Goal: Information Seeking & Learning: Learn about a topic

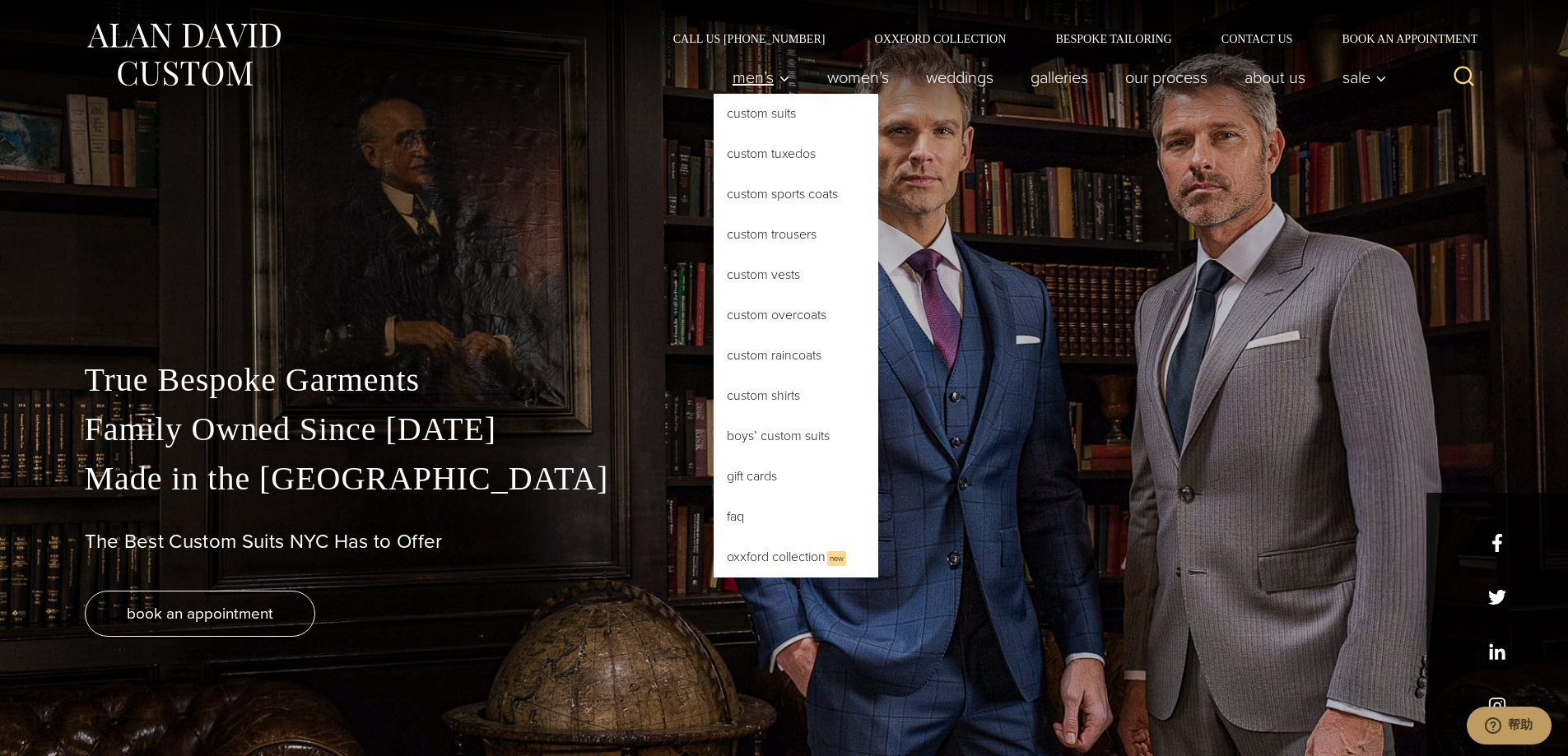
click at [740, 77] on span "Men’s" at bounding box center [760, 77] width 57 height 16
click at [740, 74] on span "Men’s" at bounding box center [760, 77] width 57 height 16
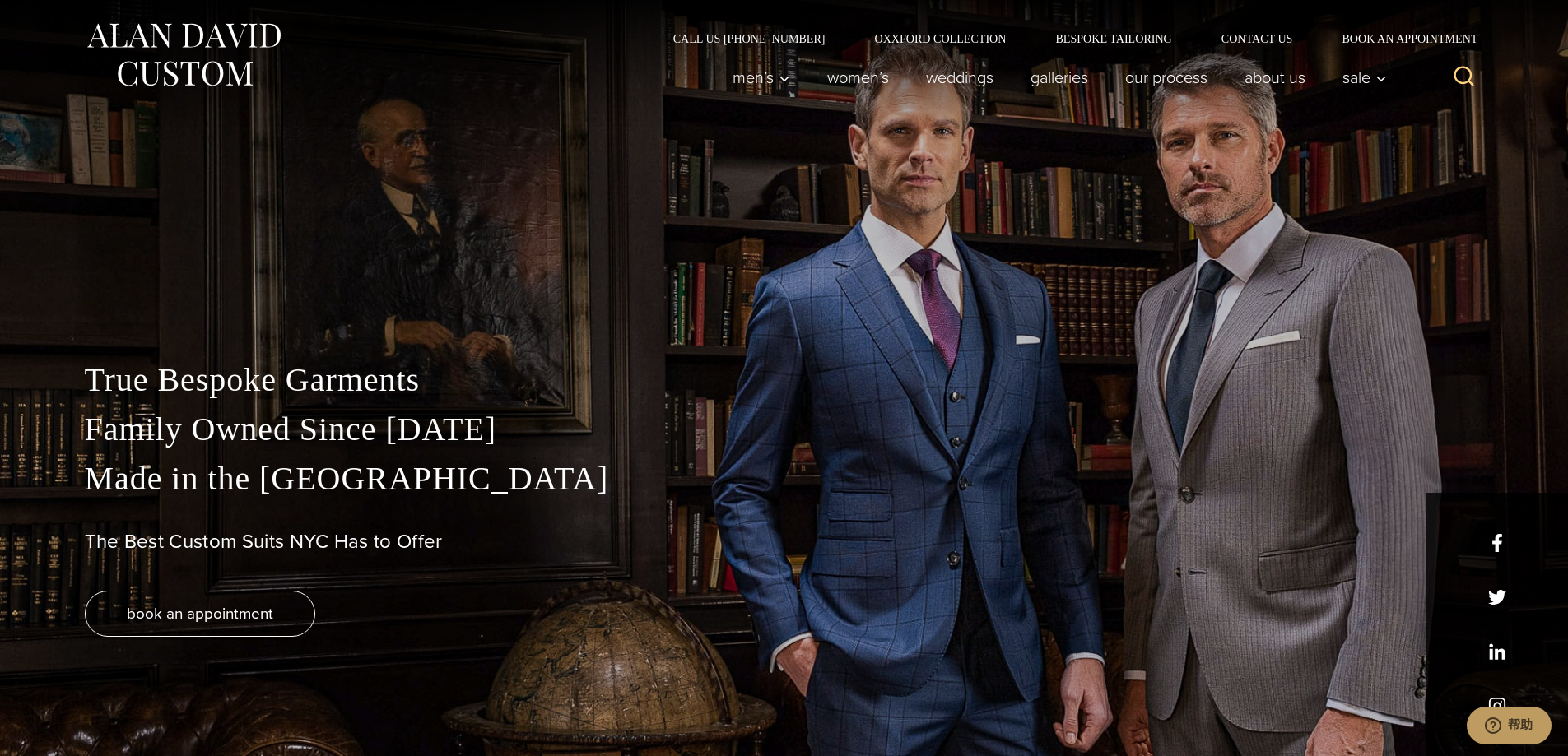
click at [156, 54] on img at bounding box center [183, 55] width 198 height 74
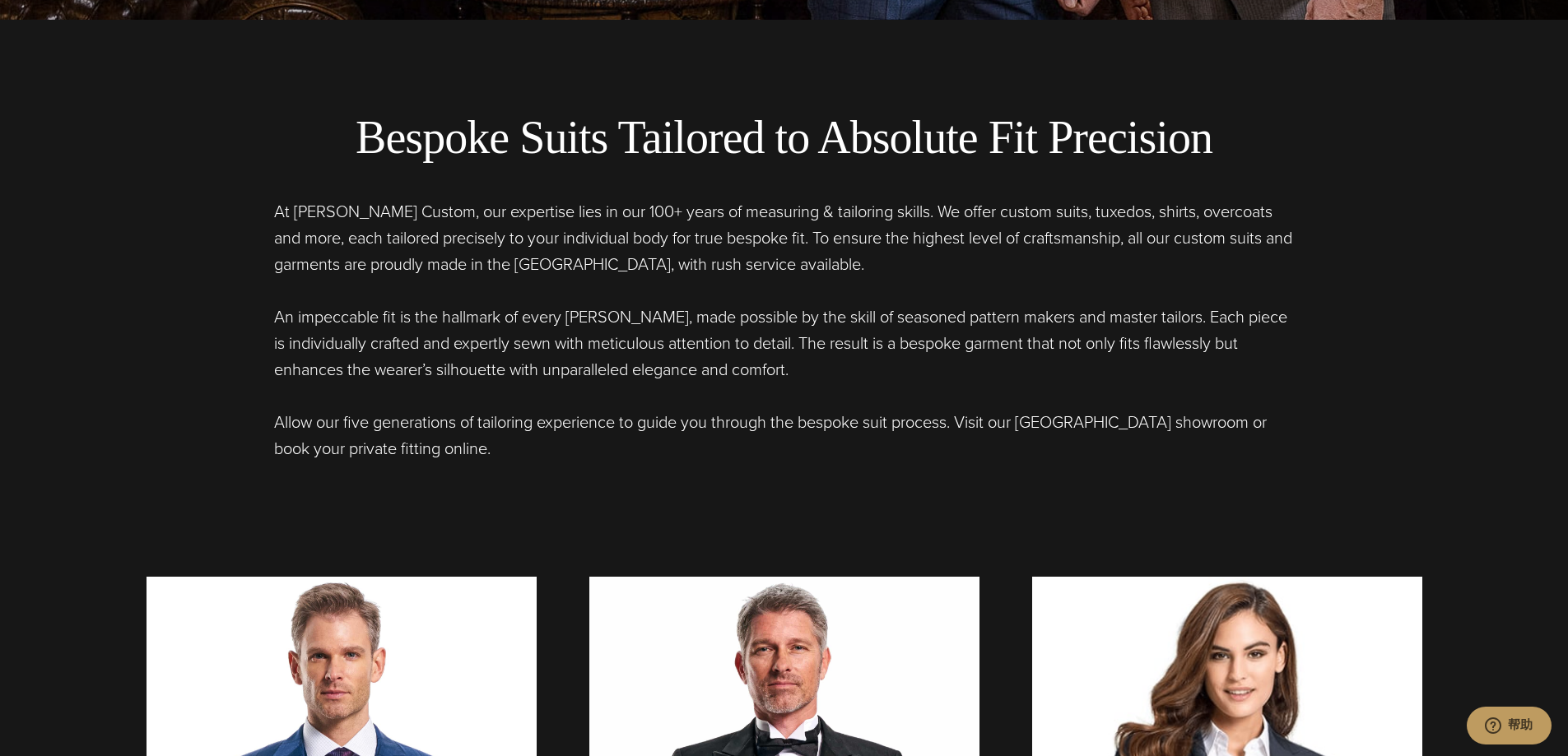
scroll to position [741, 0]
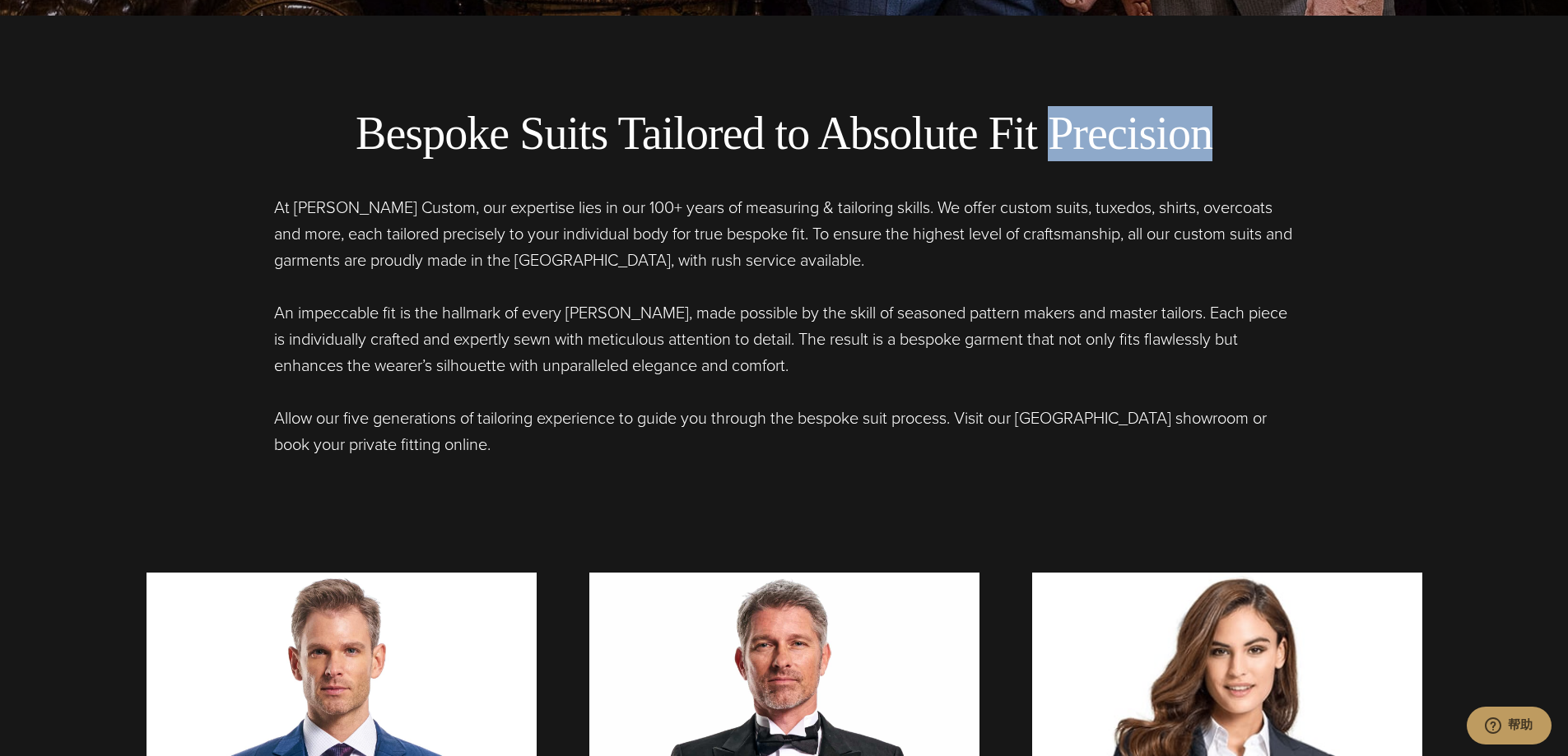
drag, startPoint x: 1327, startPoint y: 136, endPoint x: 1119, endPoint y: 136, distance: 208.0
click at [1119, 136] on h2 "Bespoke Suits Tailored to Absolute Fit Precision" at bounding box center [784, 133] width 1309 height 55
click at [903, 166] on div "Bespoke Suits Tailored to Absolute Fit Precision At Alan David Custom, our expe…" at bounding box center [784, 281] width 1309 height 351
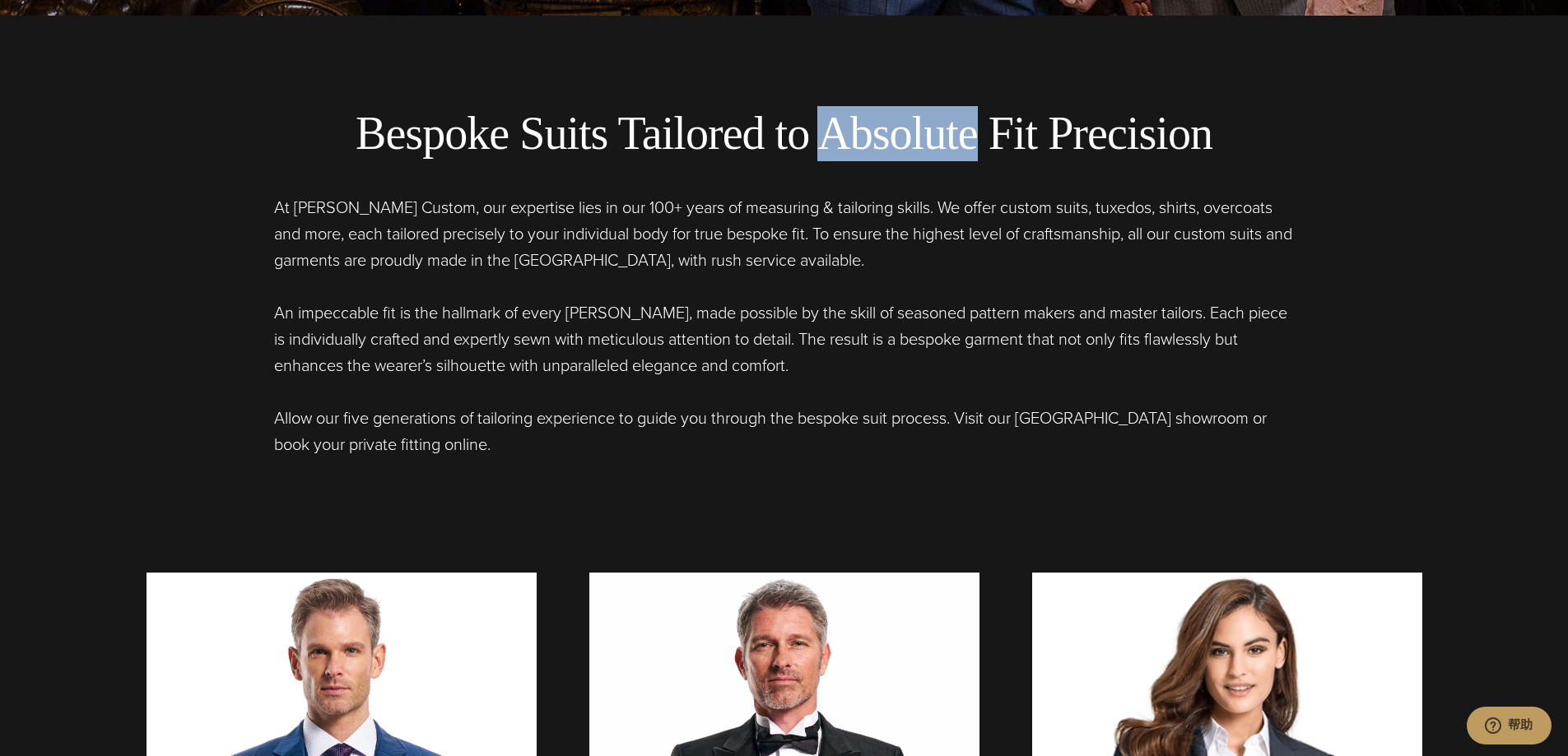
drag, startPoint x: 964, startPoint y: 140, endPoint x: 831, endPoint y: 140, distance: 133.0
click at [831, 140] on h2 "Bespoke Suits Tailored to Absolute Fit Precision" at bounding box center [784, 133] width 1309 height 55
click at [1327, 140] on h2 "Bespoke Suits Tailored to Absolute Fit Precision" at bounding box center [784, 133] width 1309 height 55
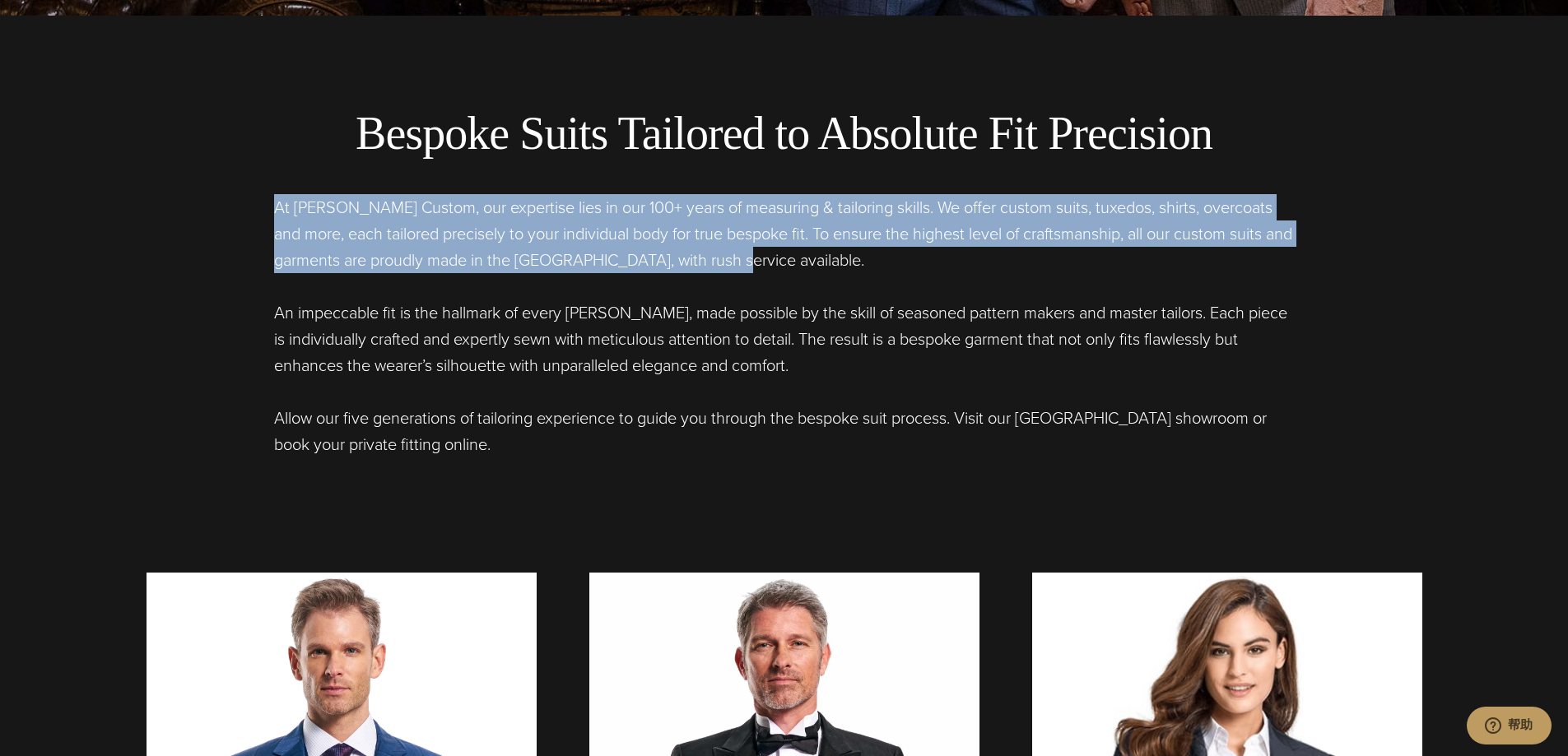
drag, startPoint x: 757, startPoint y: 261, endPoint x: 273, endPoint y: 201, distance: 487.7
click at [274, 201] on p "At Alan David Custom, our expertise lies in our 100+ years of measuring & tailo…" at bounding box center [784, 233] width 1021 height 79
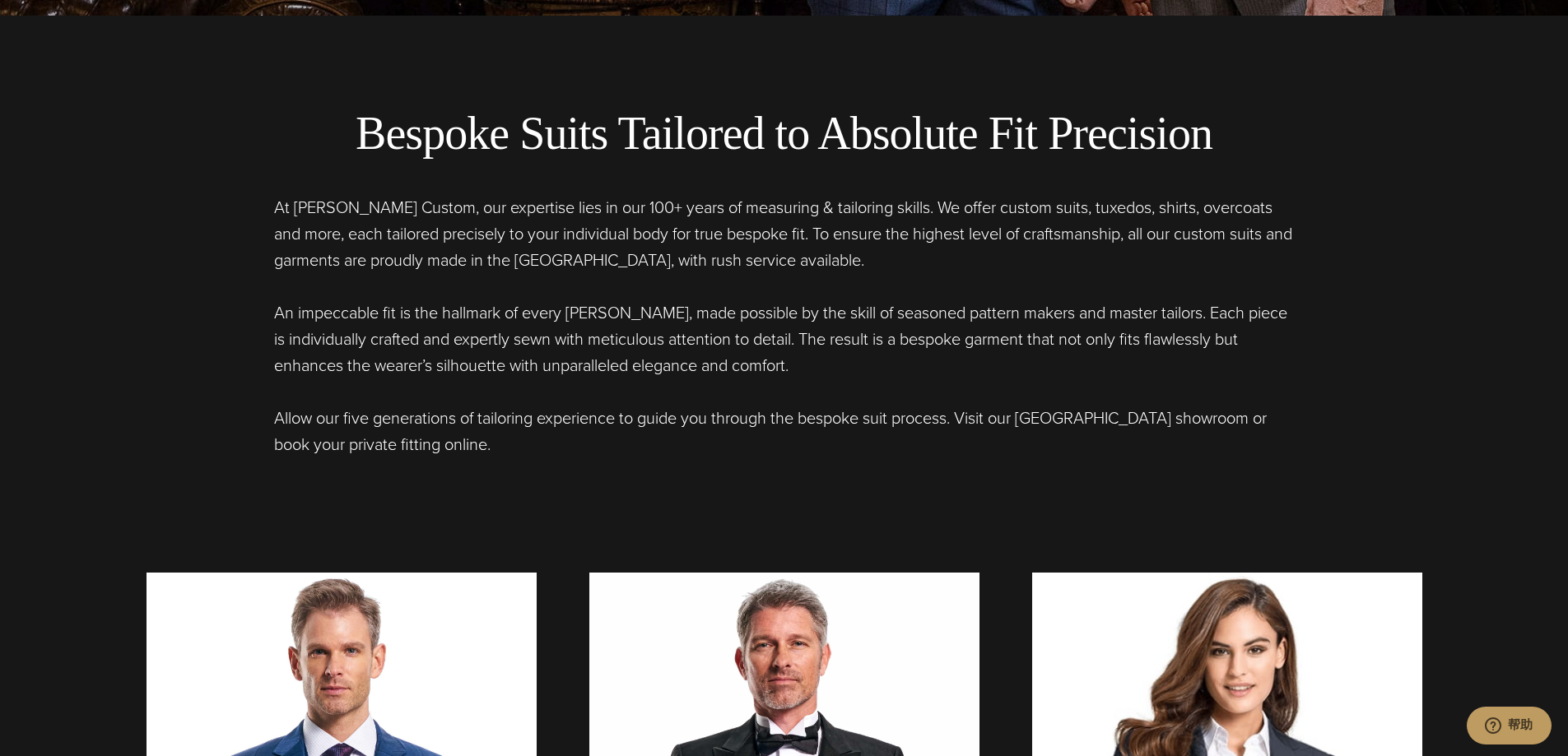
click at [210, 423] on div "Bespoke Suits Tailored to Absolute Fit Precision At Alan David Custom, our expe…" at bounding box center [784, 281] width 1309 height 351
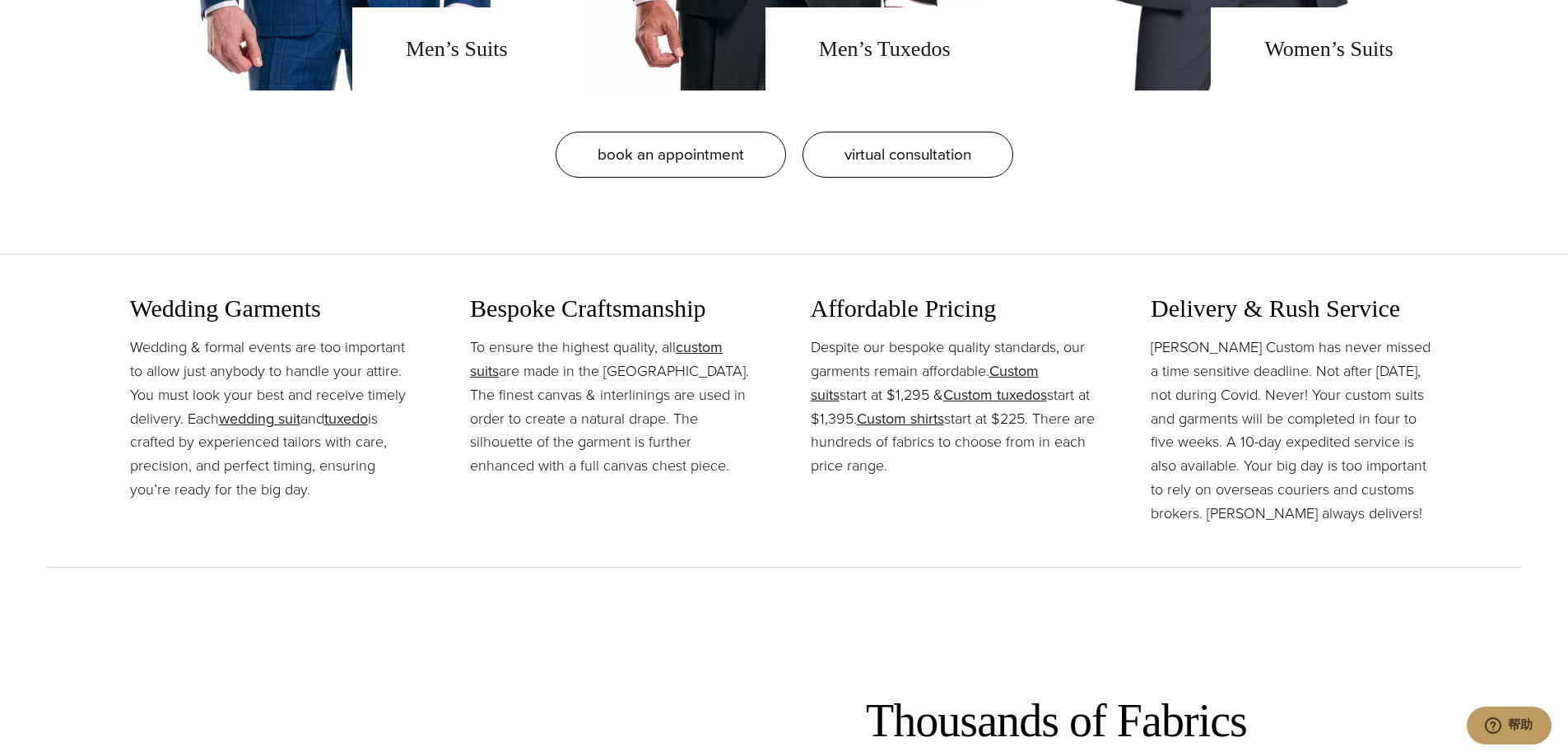
scroll to position [1810, 0]
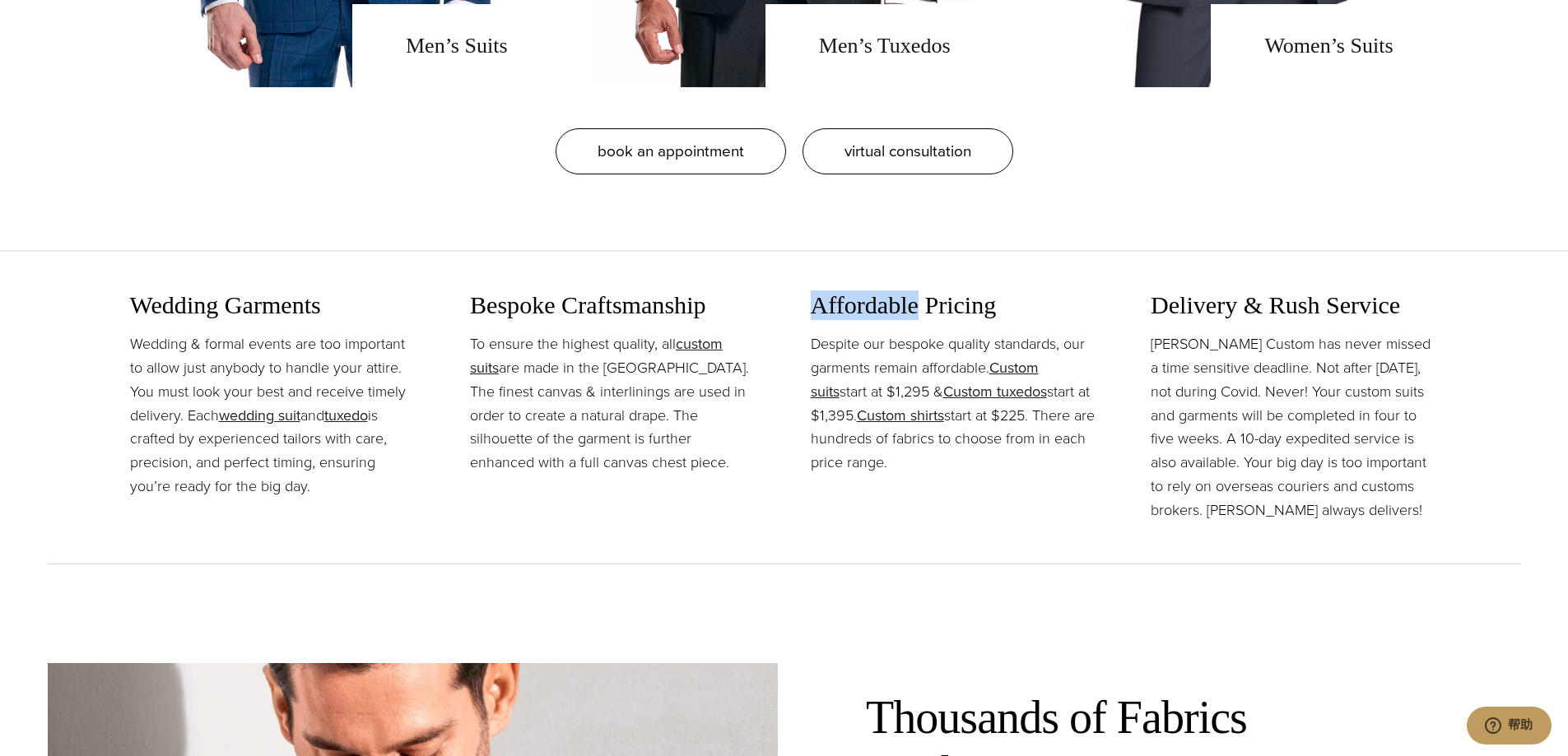
drag, startPoint x: 877, startPoint y: 306, endPoint x: 808, endPoint y: 306, distance: 69.0
click at [808, 306] on div "Wedding Garments Wedding & formal events are too important to allow just anybod…" at bounding box center [784, 408] width 1309 height 310
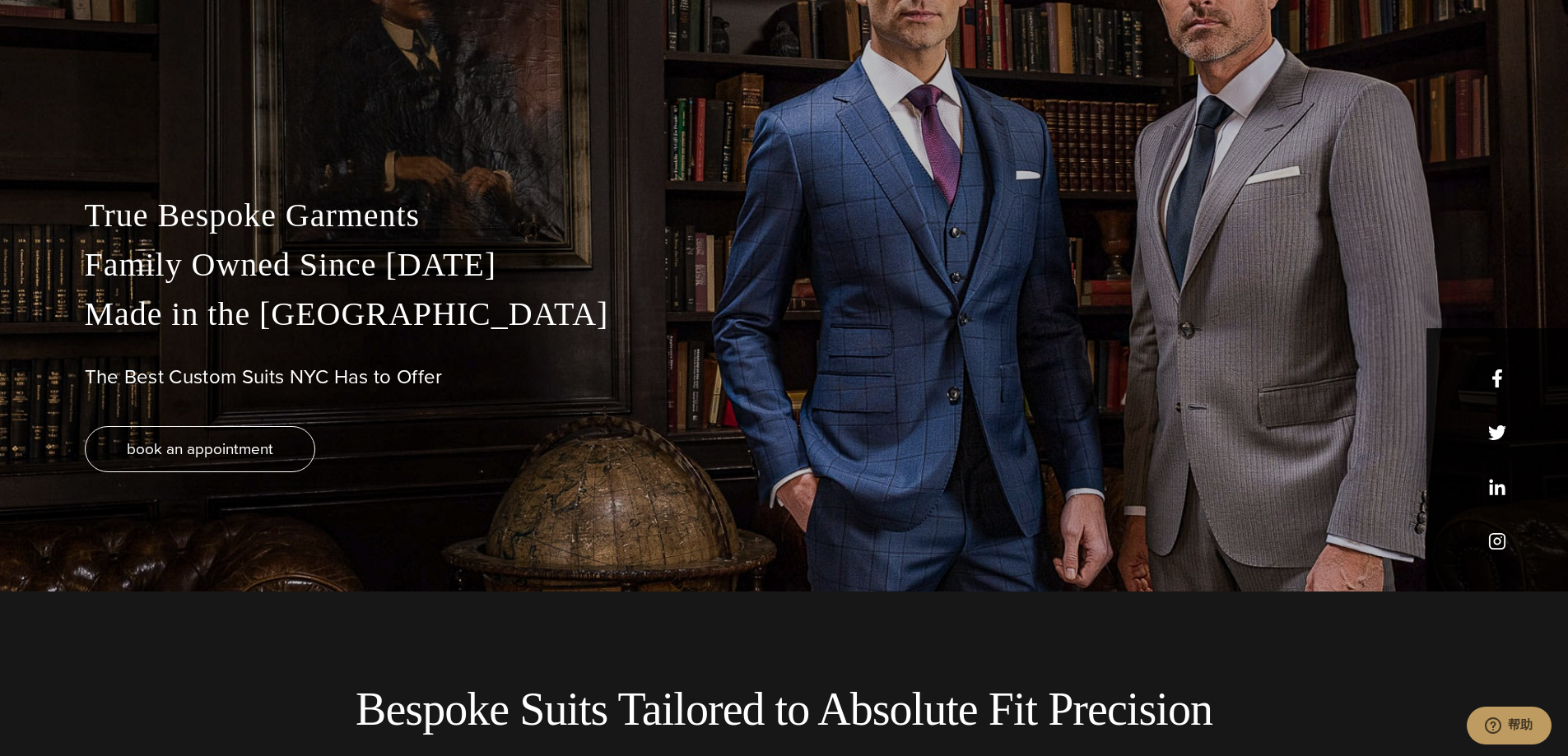
scroll to position [0, 0]
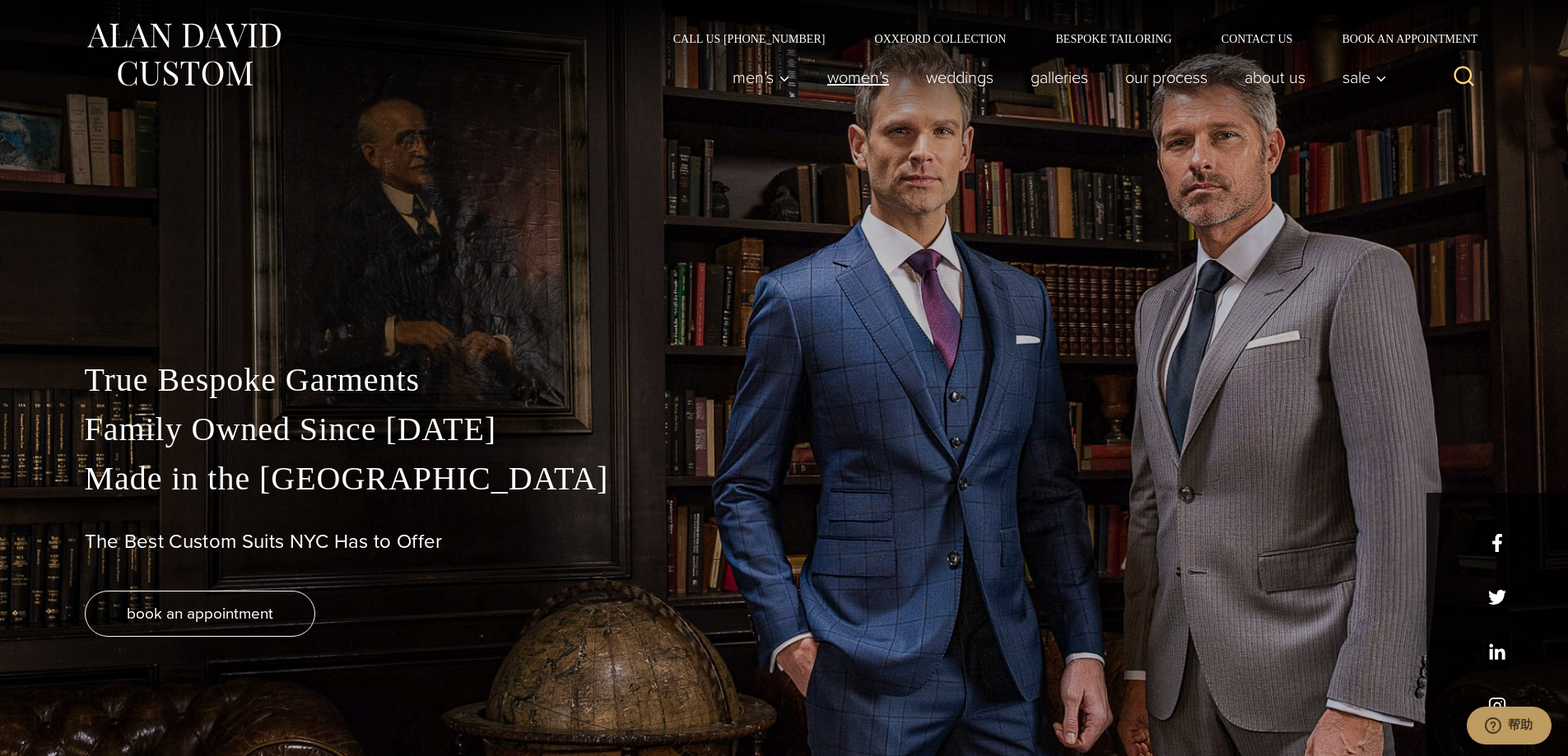
click at [855, 76] on link "Women’s" at bounding box center [857, 77] width 98 height 32
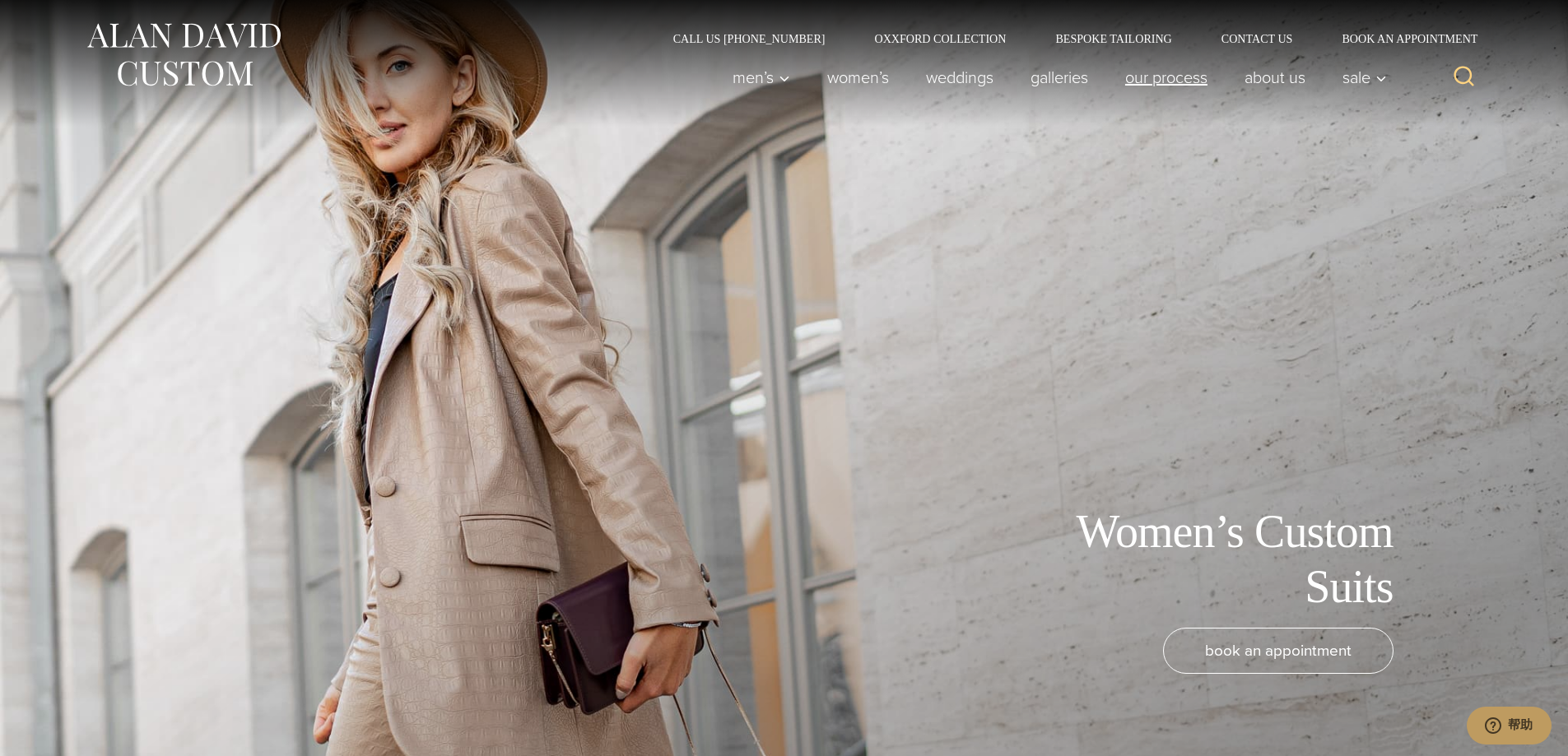
click at [1172, 79] on link "Our Process" at bounding box center [1165, 77] width 119 height 32
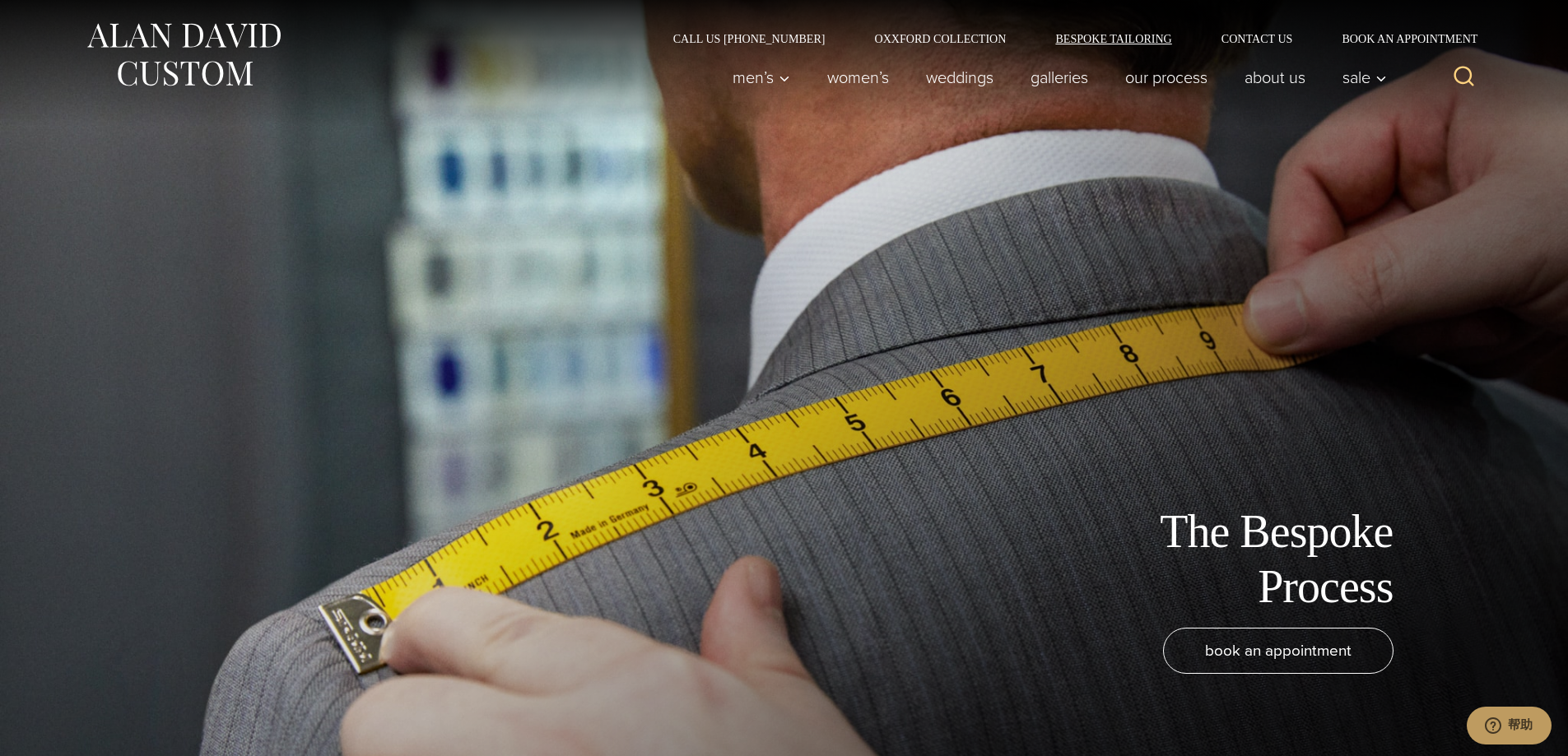
click at [1163, 41] on link "Bespoke Tailoring" at bounding box center [1112, 38] width 165 height 11
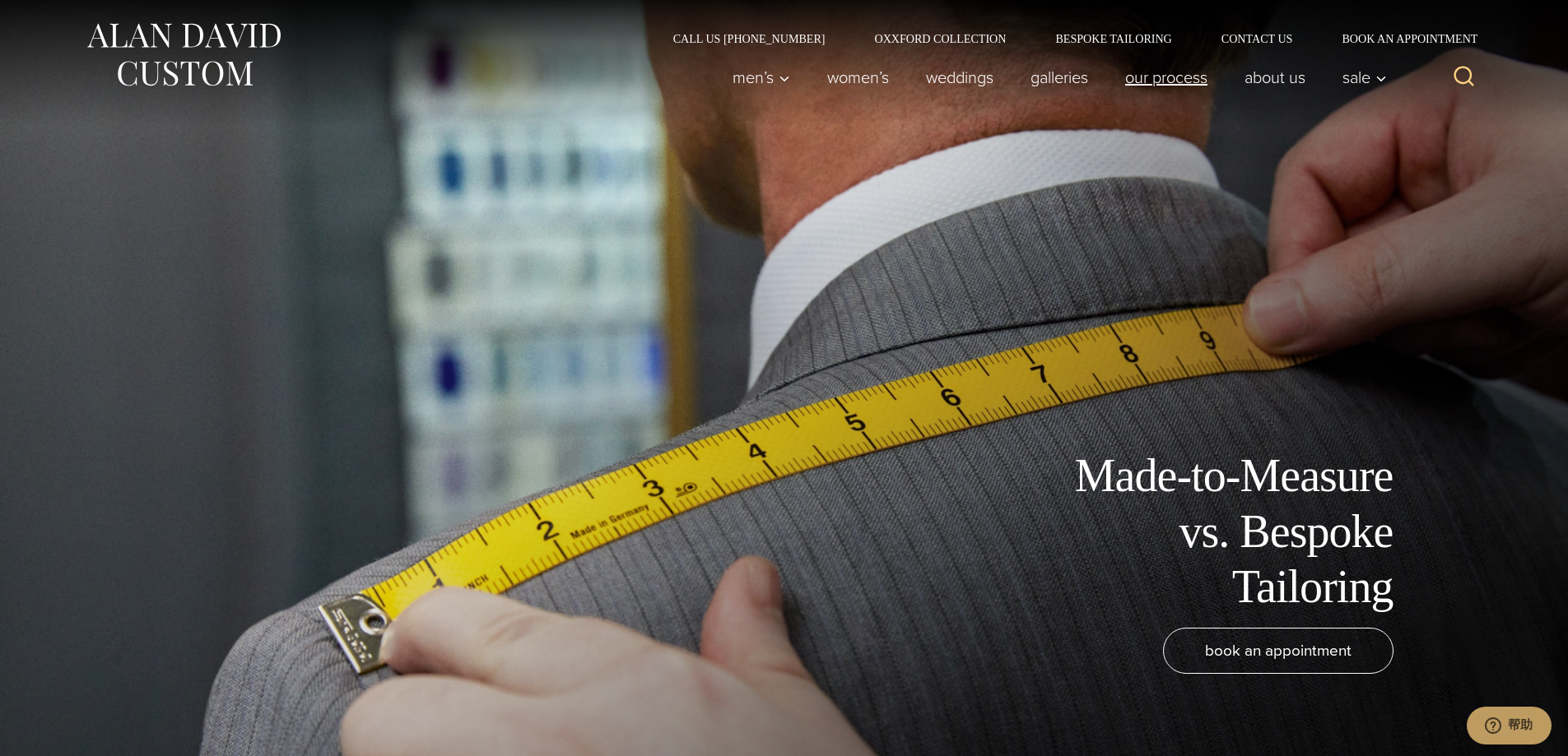
click at [1158, 77] on link "Our Process" at bounding box center [1165, 77] width 119 height 32
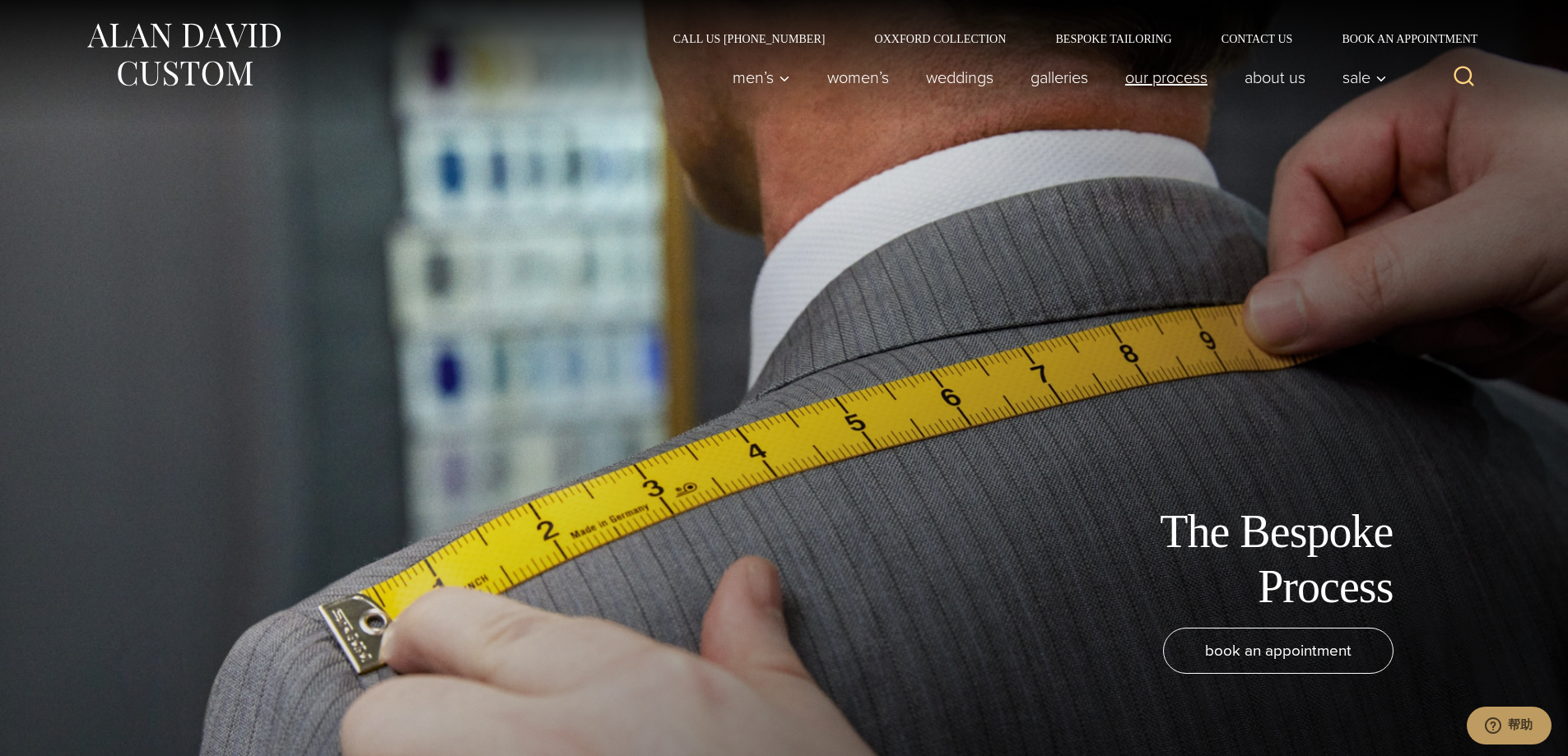
click at [1156, 79] on link "Our Process" at bounding box center [1165, 77] width 119 height 32
click at [1153, 39] on link "Bespoke Tailoring" at bounding box center [1112, 38] width 165 height 11
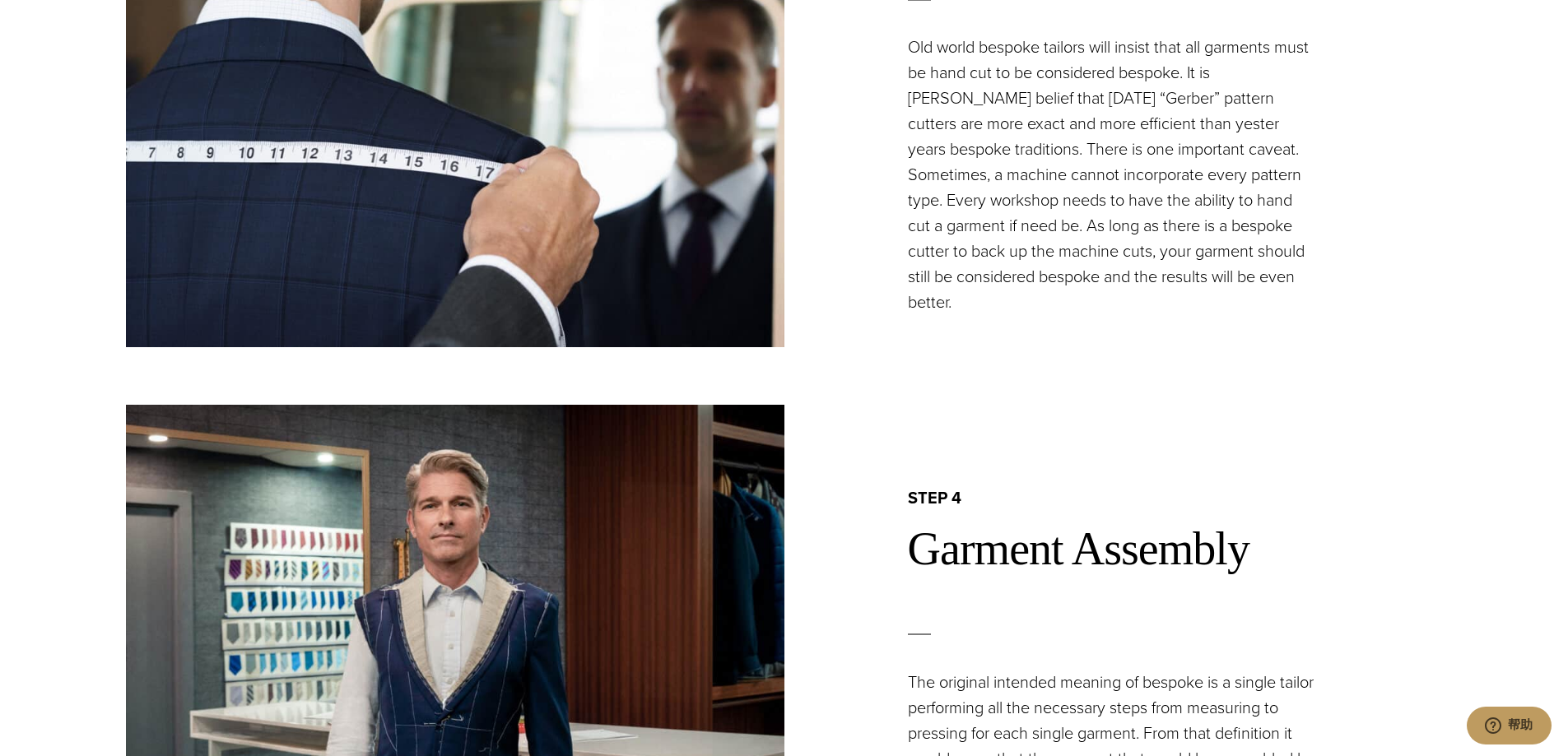
scroll to position [3044, 0]
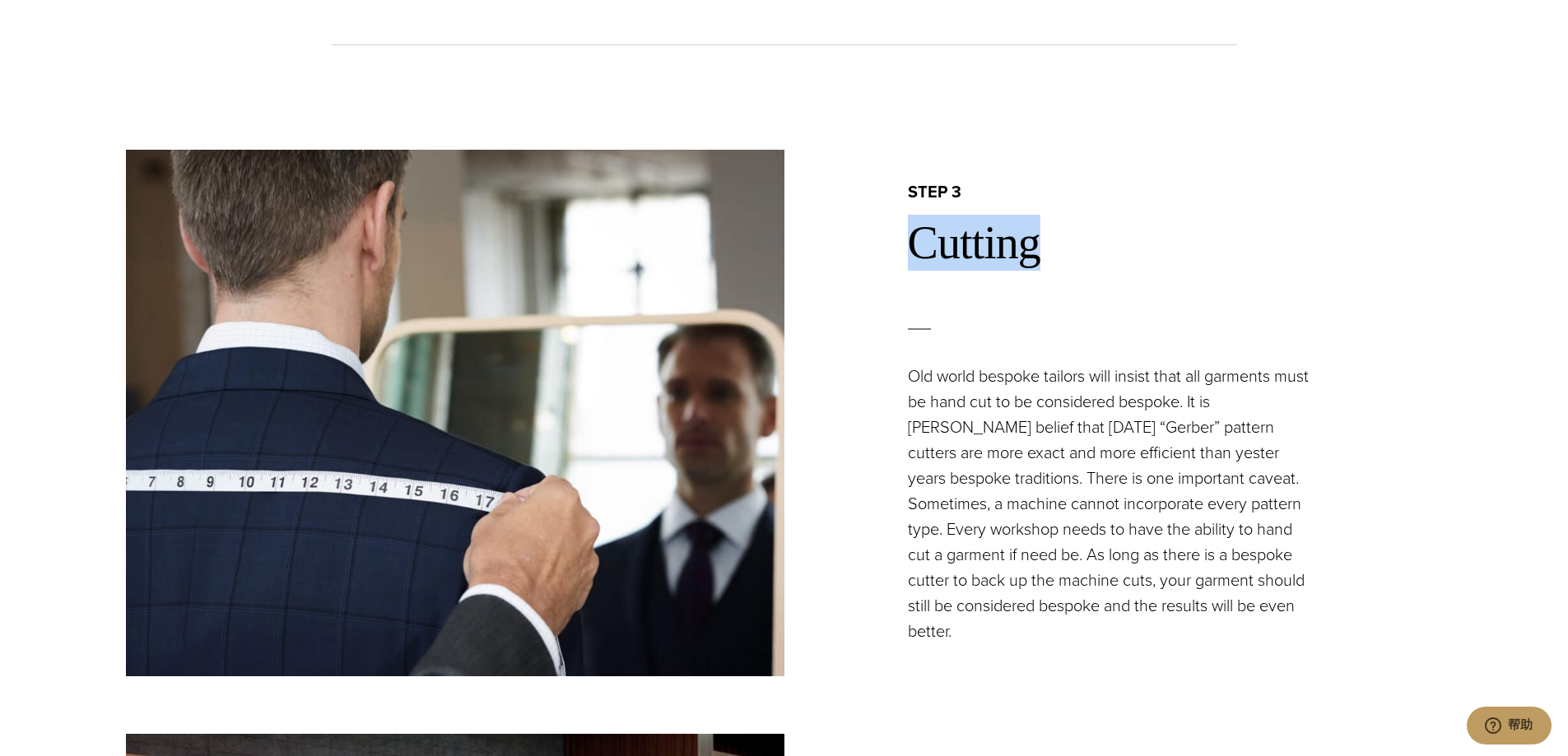
drag, startPoint x: 1077, startPoint y: 236, endPoint x: 916, endPoint y: 235, distance: 161.0
click at [916, 235] on h2 "Cutting" at bounding box center [1175, 242] width 535 height 56
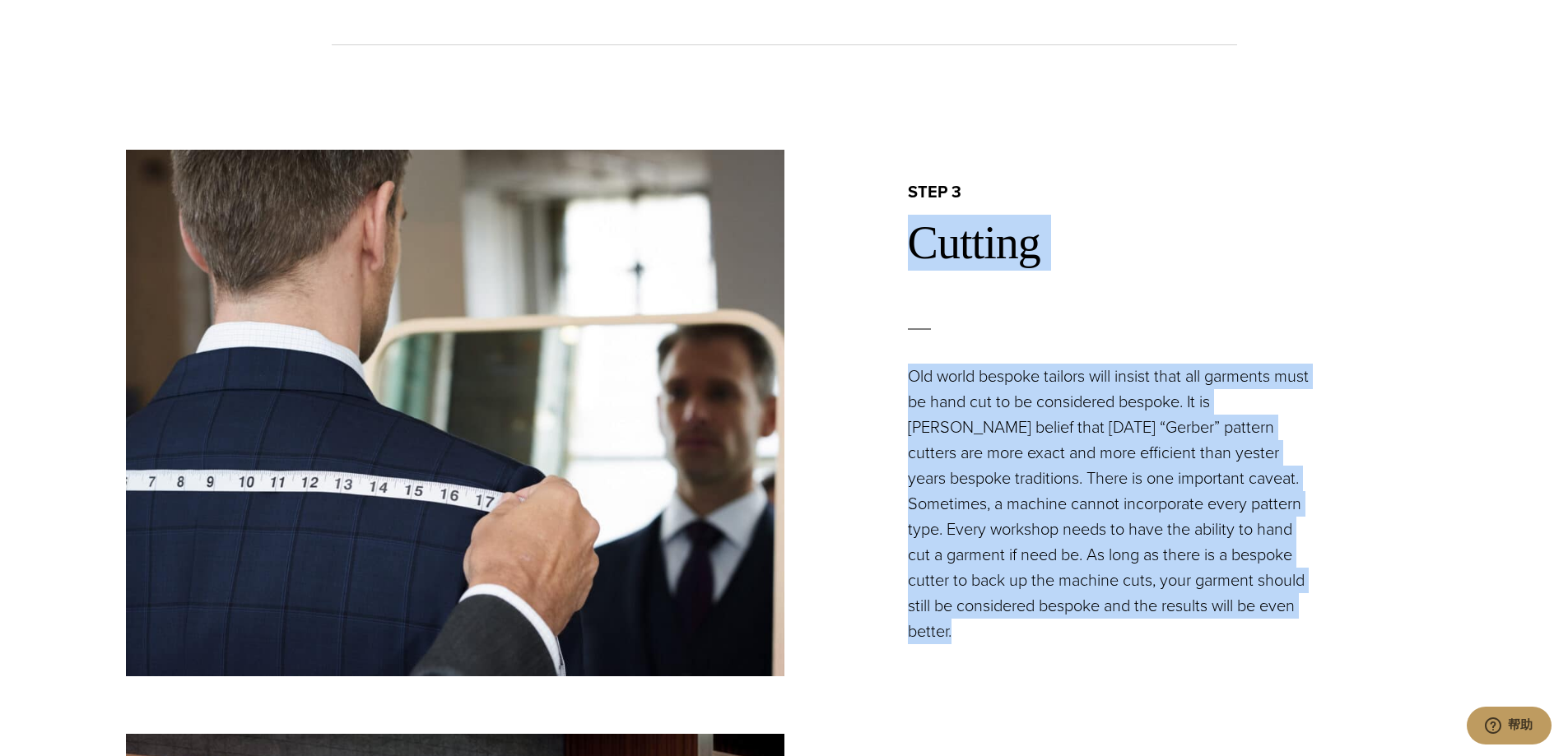
drag, startPoint x: 1312, startPoint y: 605, endPoint x: 915, endPoint y: 239, distance: 540.0
click at [915, 239] on div "step 3 Cutting Old world bespoke tailors will insist that all garments must be …" at bounding box center [1114, 413] width 659 height 527
click at [1430, 439] on div "step 3 Cutting Old world bespoke tailors will insist that all garments must be …" at bounding box center [1114, 413] width 659 height 464
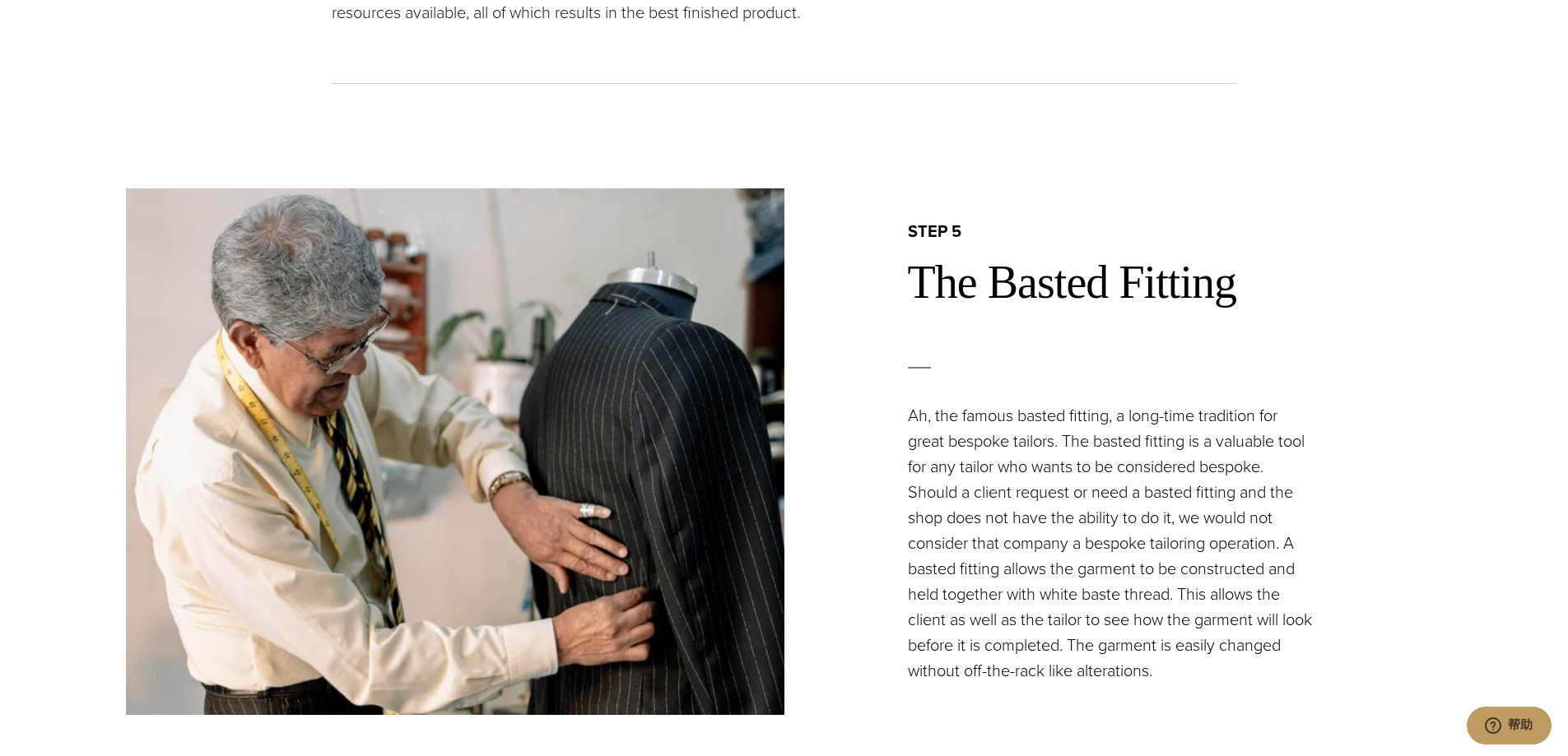
scroll to position [4361, 0]
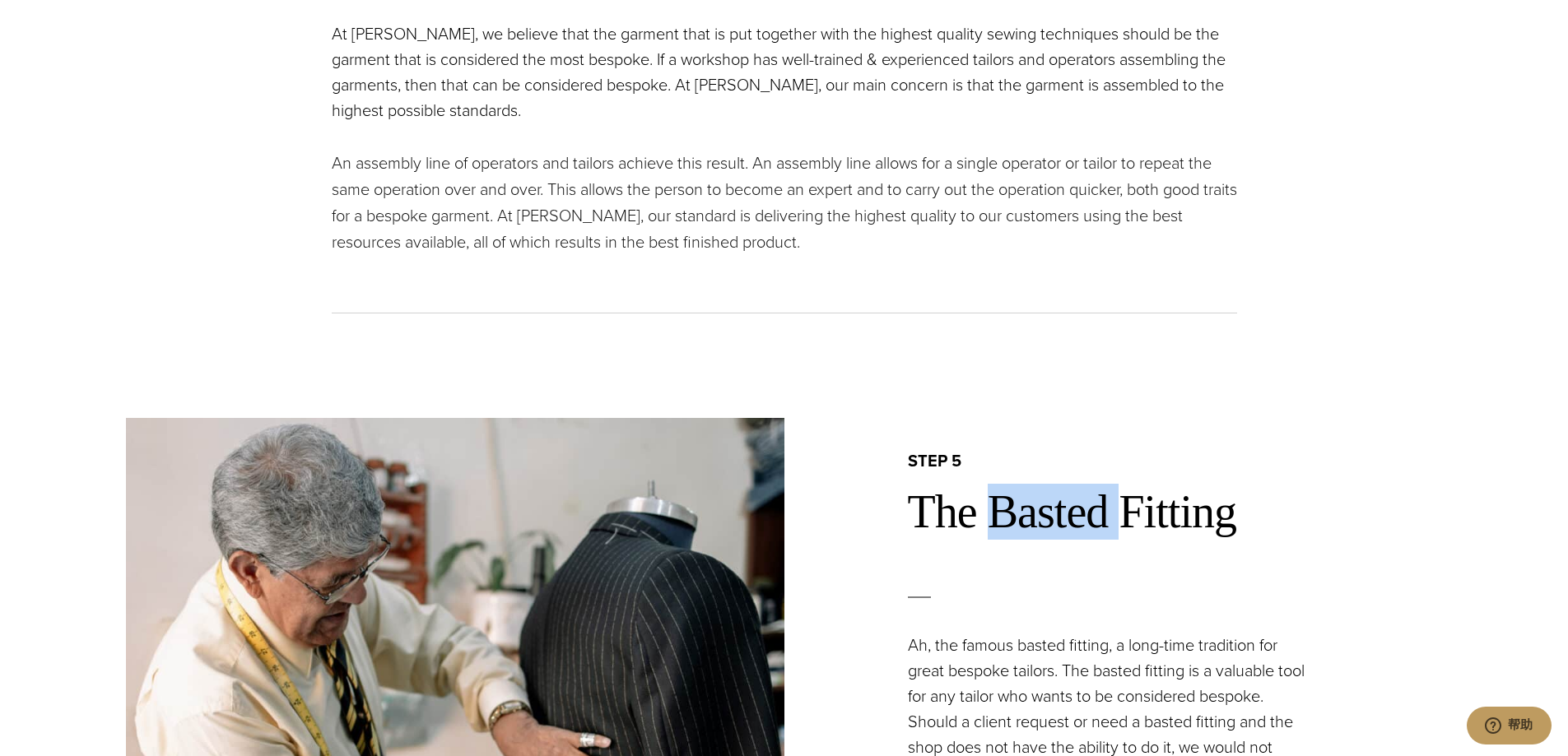
drag, startPoint x: 1146, startPoint y: 489, endPoint x: 1007, endPoint y: 489, distance: 139.0
click at [1007, 489] on h2 "The Basted Fitting" at bounding box center [1175, 511] width 535 height 56
click at [1411, 531] on div "step 5 The Basted Fitting Ah, the famous basted fitting, a long-time tradition …" at bounding box center [1114, 682] width 659 height 464
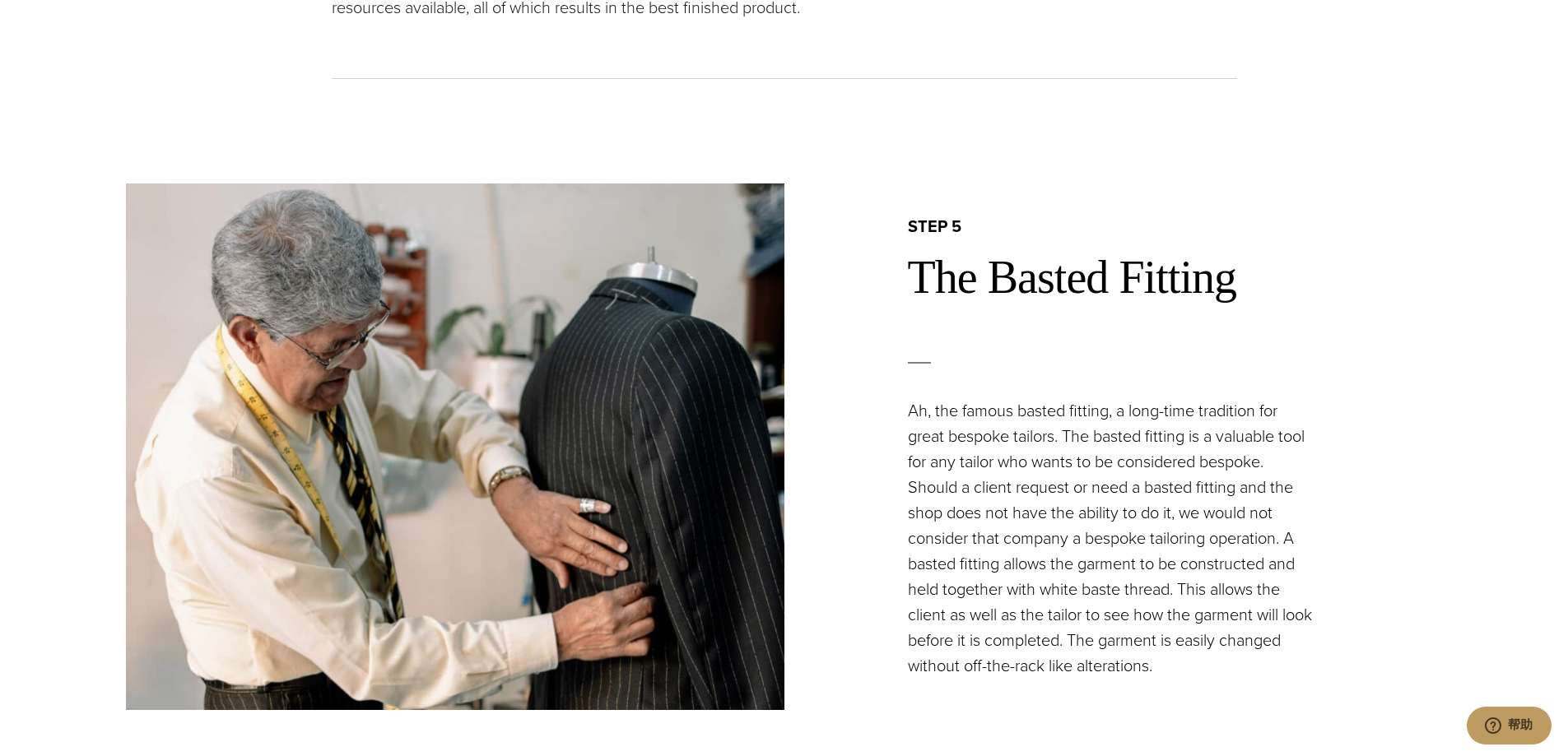
scroll to position [4689, 0]
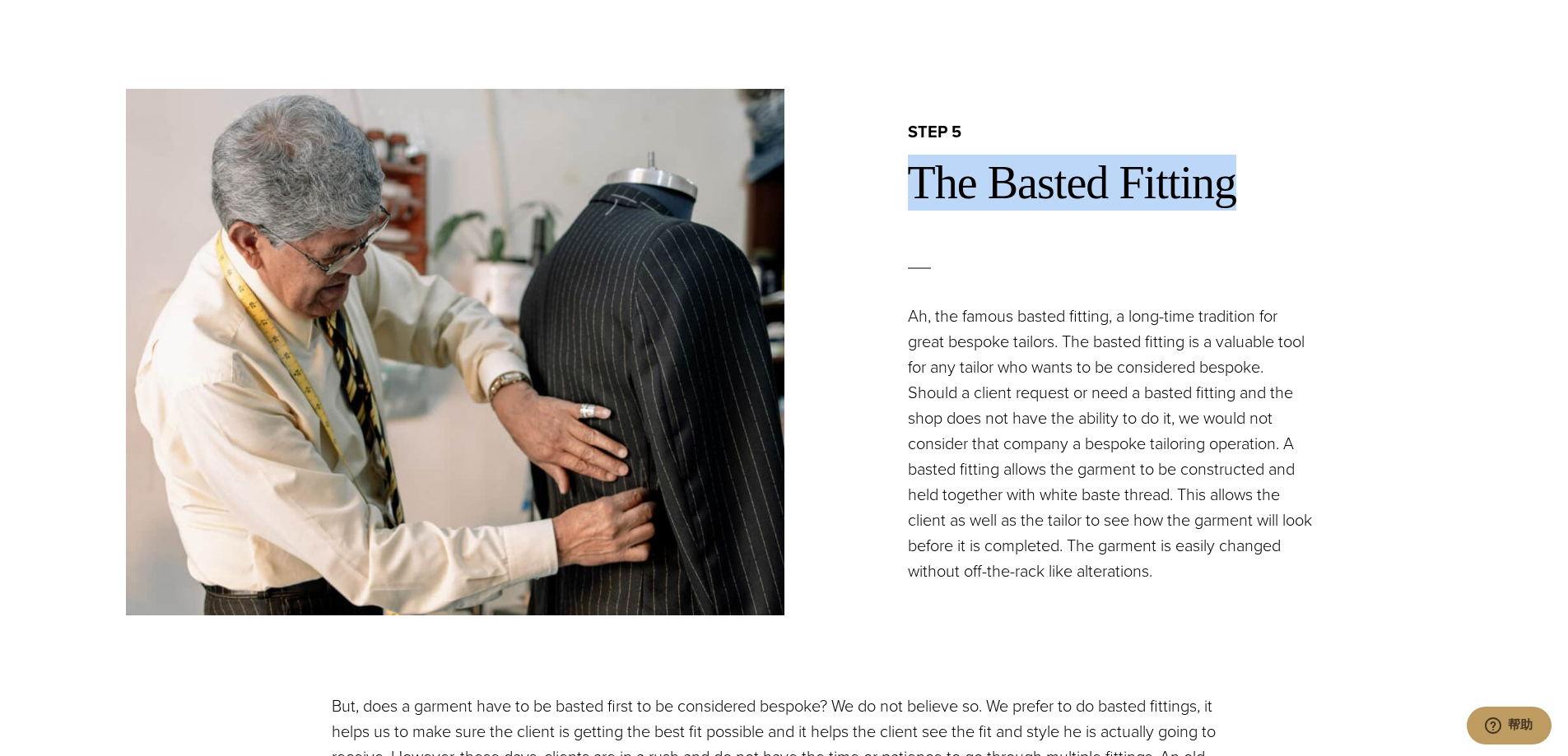
drag, startPoint x: 1252, startPoint y: 151, endPoint x: 908, endPoint y: 143, distance: 344.1
click at [908, 155] on h2 "The Basted Fitting" at bounding box center [1175, 182] width 535 height 56
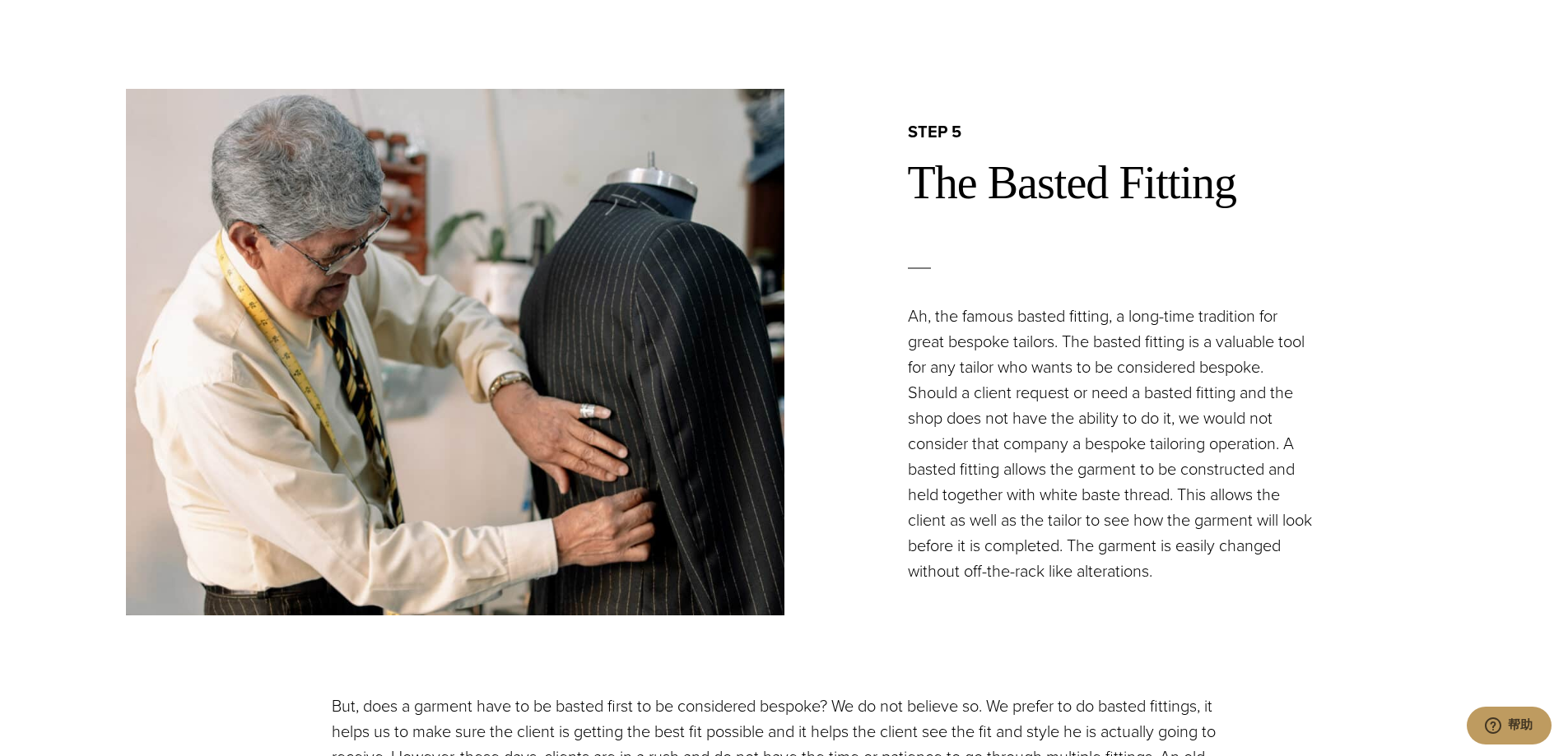
click at [1354, 249] on div at bounding box center [1175, 269] width 535 height 70
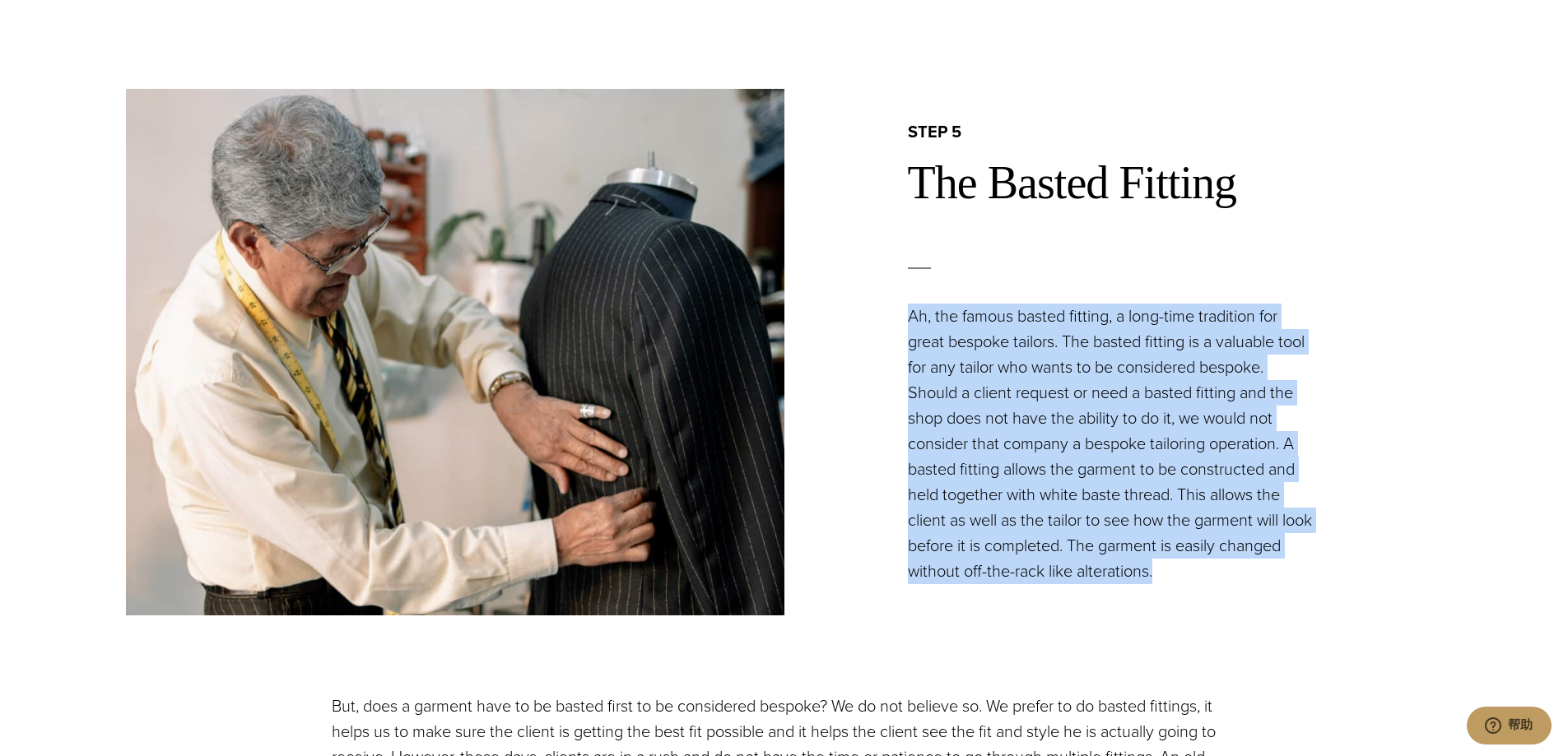
drag, startPoint x: 1206, startPoint y: 536, endPoint x: 894, endPoint y: 295, distance: 394.2
click at [894, 295] on div "step 5 The Basted Fitting Ah, the famous basted fitting, a long-time tradition …" at bounding box center [1114, 352] width 659 height 464
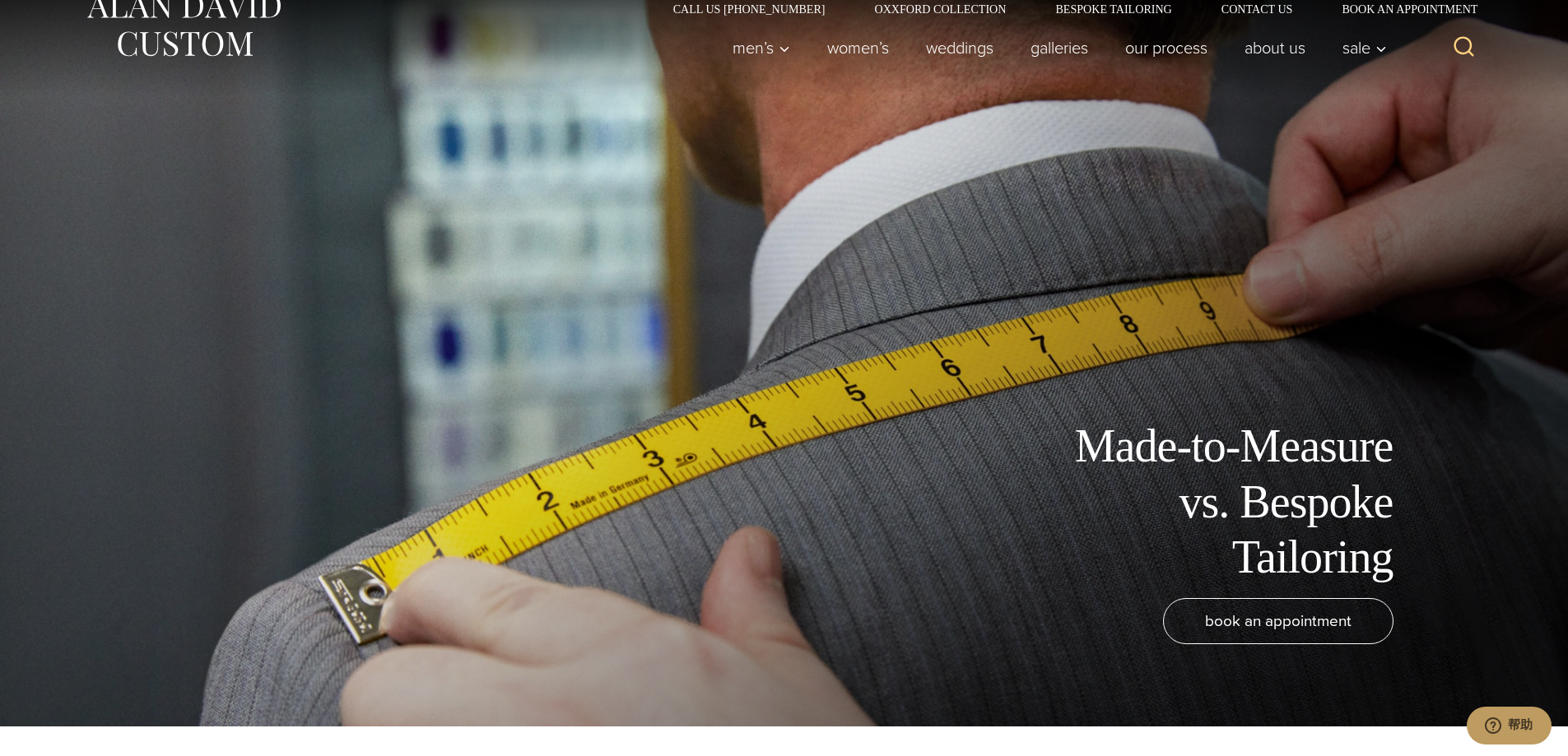
scroll to position [0, 0]
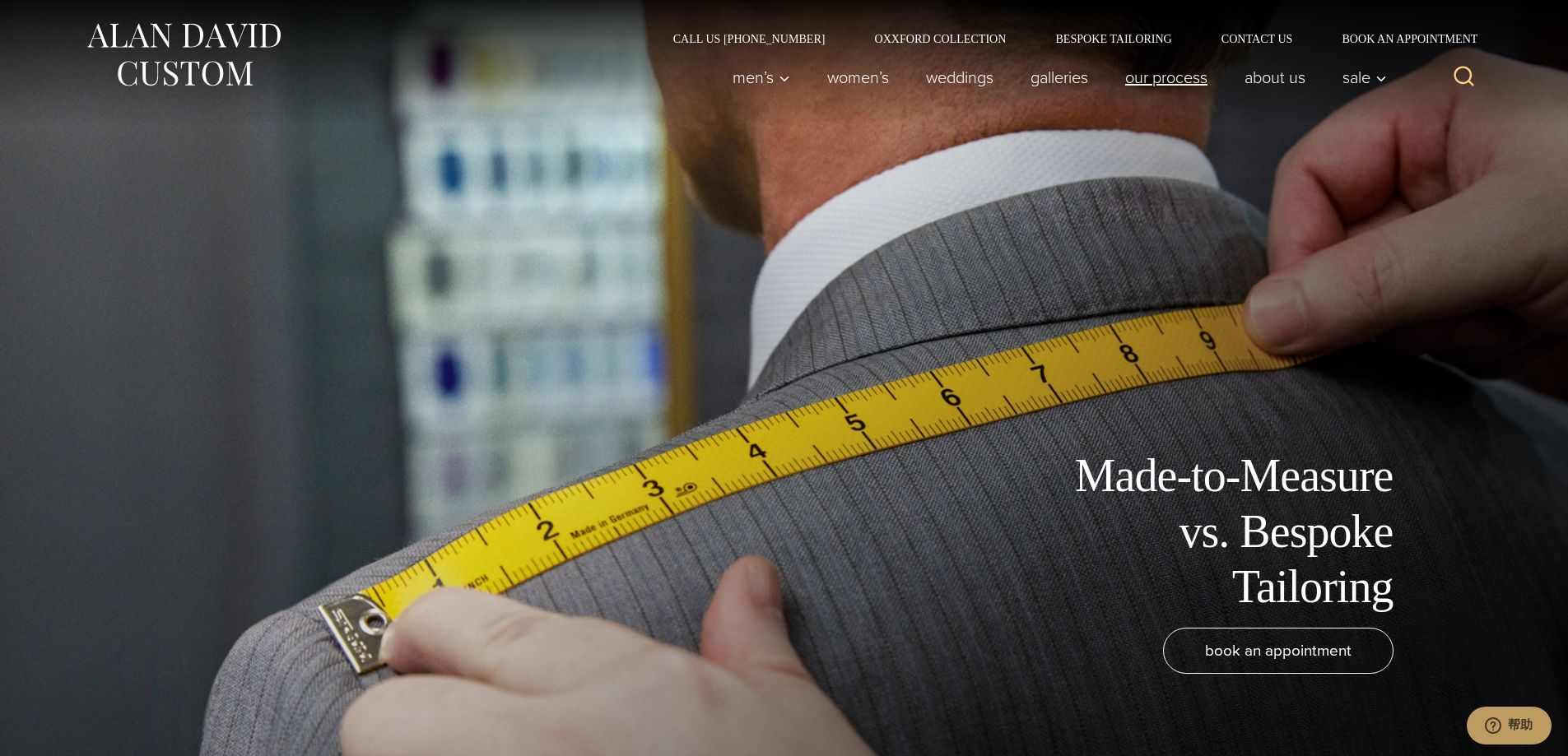
click at [1169, 83] on link "Our Process" at bounding box center [1165, 77] width 119 height 32
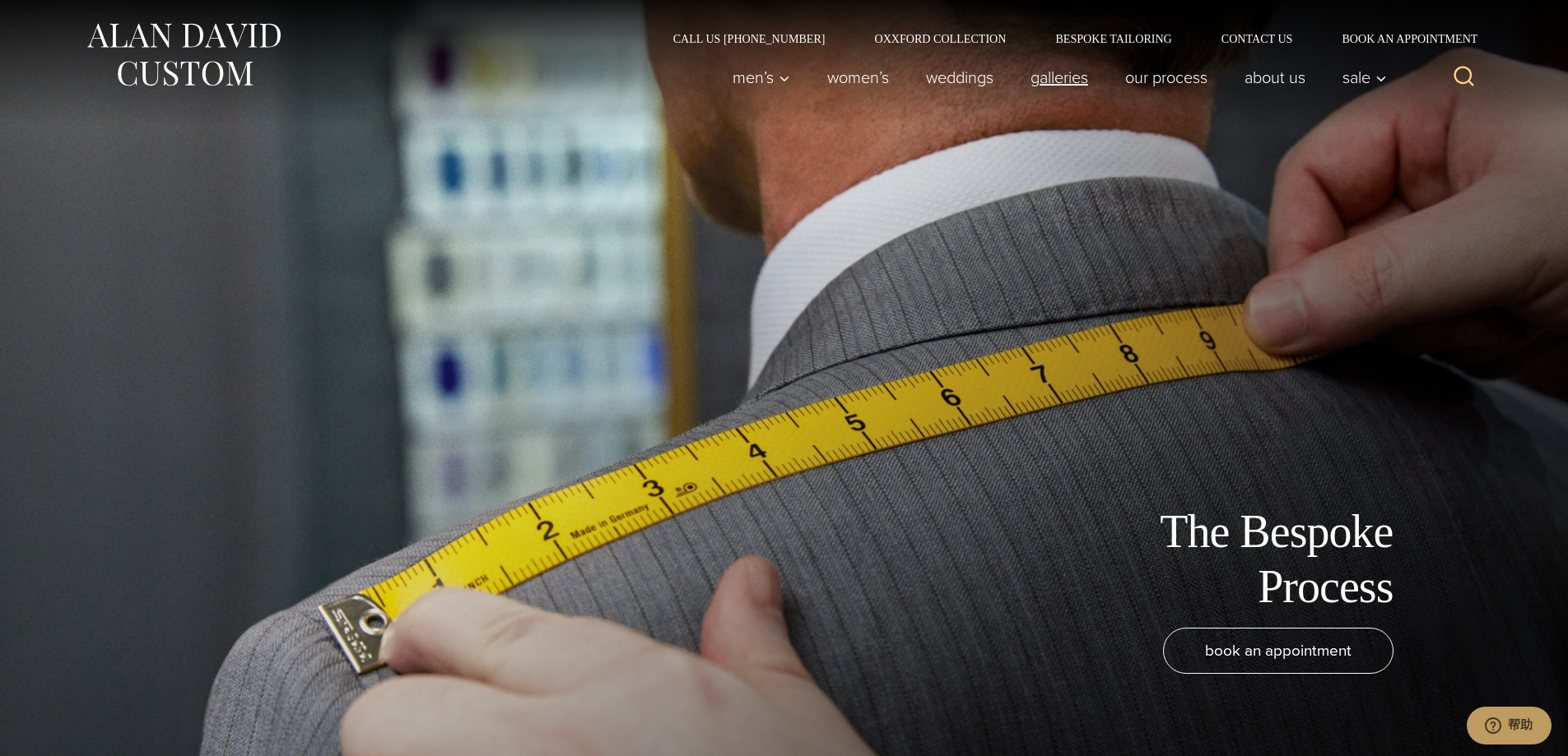
click at [1050, 85] on link "Galleries" at bounding box center [1058, 77] width 95 height 32
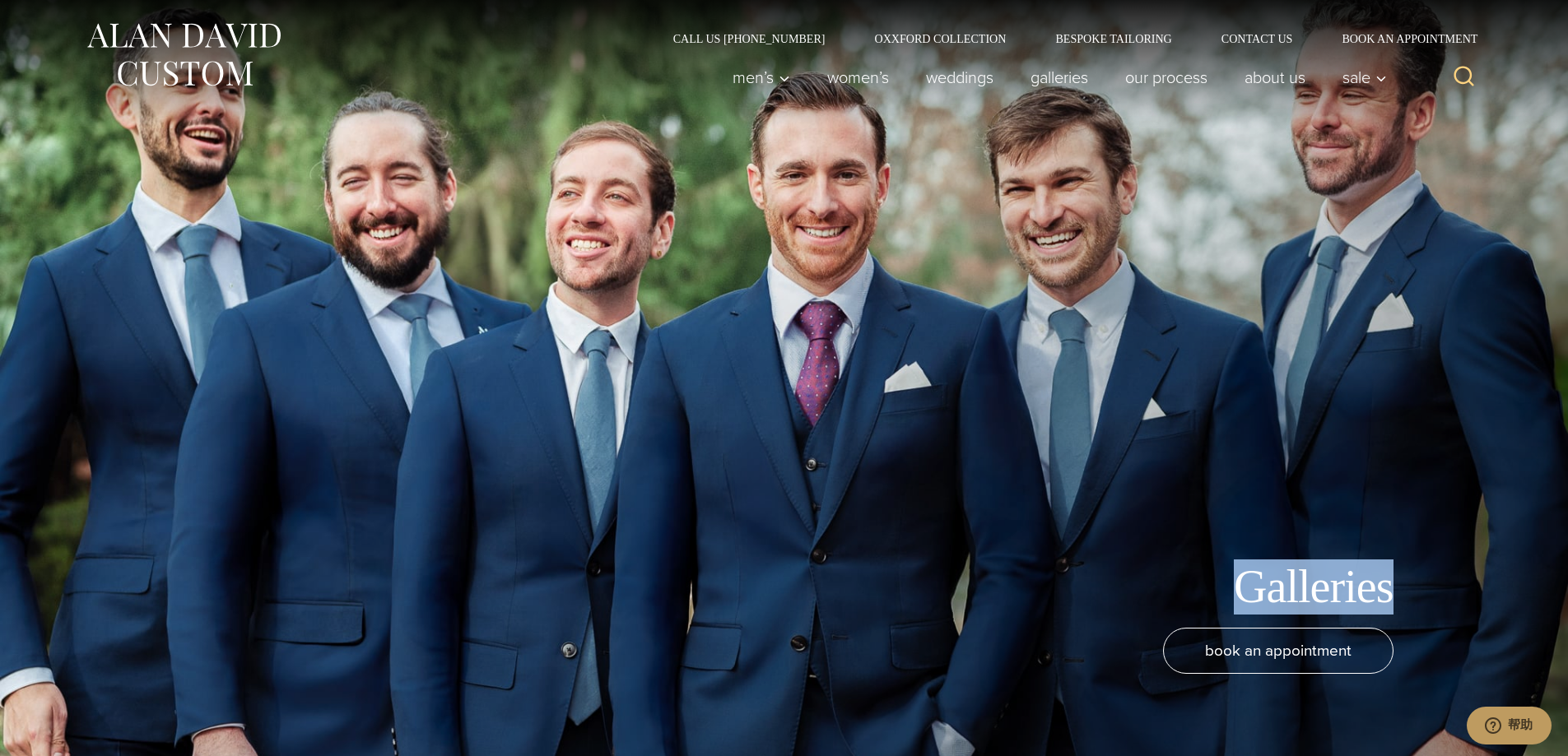
drag, startPoint x: 1403, startPoint y: 590, endPoint x: 1196, endPoint y: 590, distance: 207.0
click at [1196, 590] on div "Galleries" at bounding box center [784, 587] width 1350 height 55
click at [874, 497] on div "Galleries book an appointment" at bounding box center [784, 378] width 1350 height 756
click at [1122, 184] on div "Galleries book an appointment" at bounding box center [784, 378] width 1350 height 756
click at [990, 36] on link "Oxxford Collection" at bounding box center [940, 38] width 181 height 11
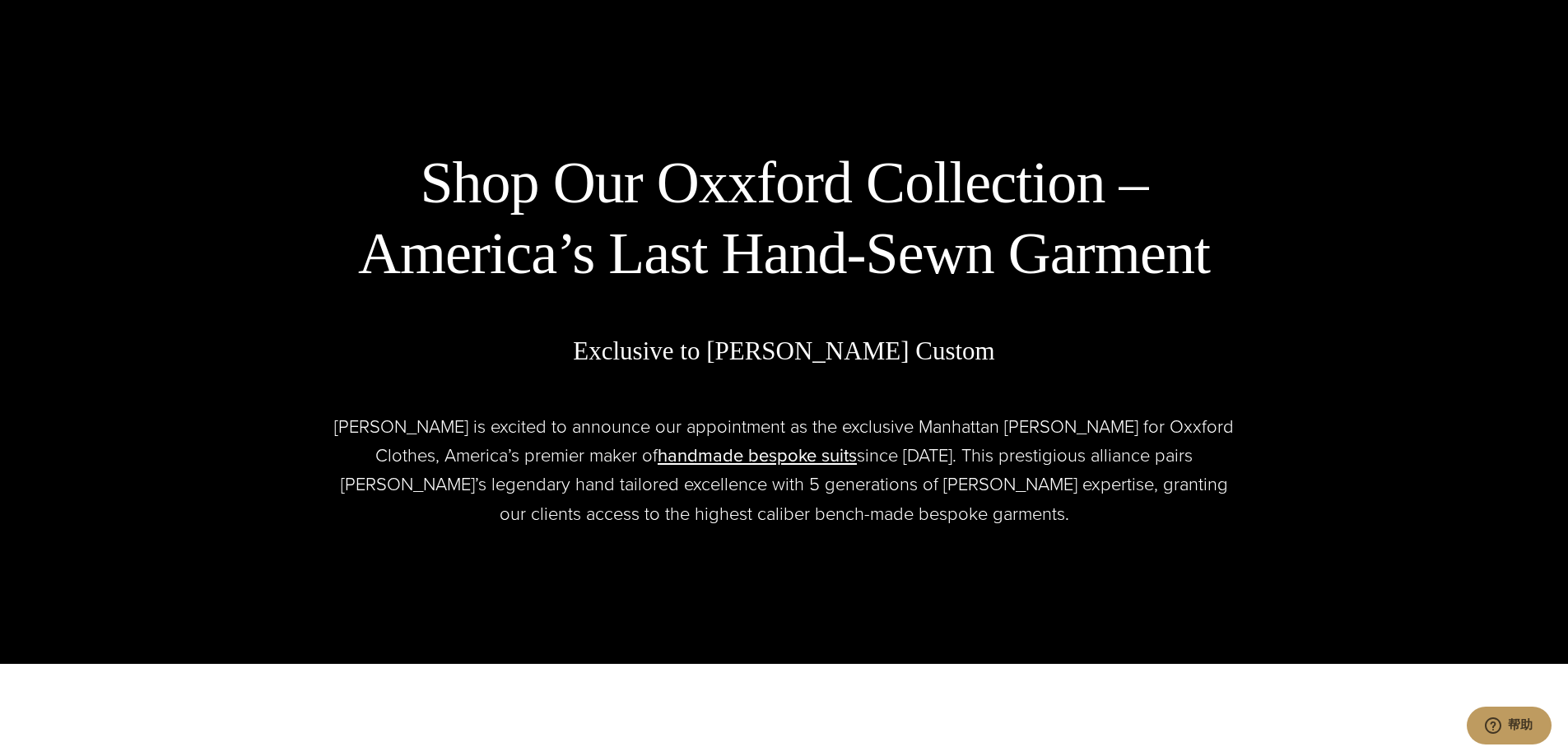
scroll to position [747, 0]
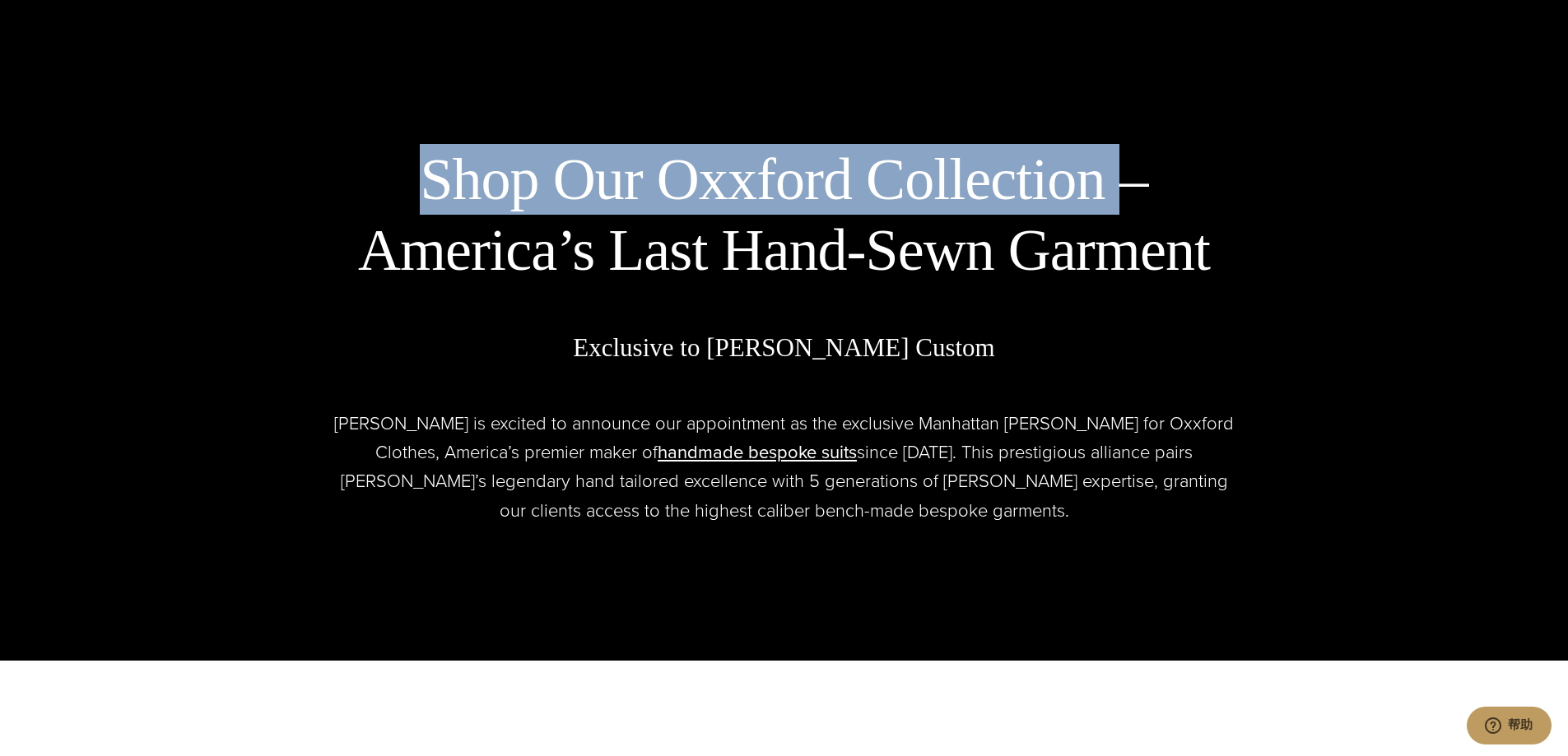
drag, startPoint x: 1147, startPoint y: 178, endPoint x: 325, endPoint y: 174, distance: 822.0
click at [325, 174] on div "Shop Our Oxxford Collection – America’s Last Hand-Sewn Garment Exclusive to [PE…" at bounding box center [784, 334] width 1350 height 611
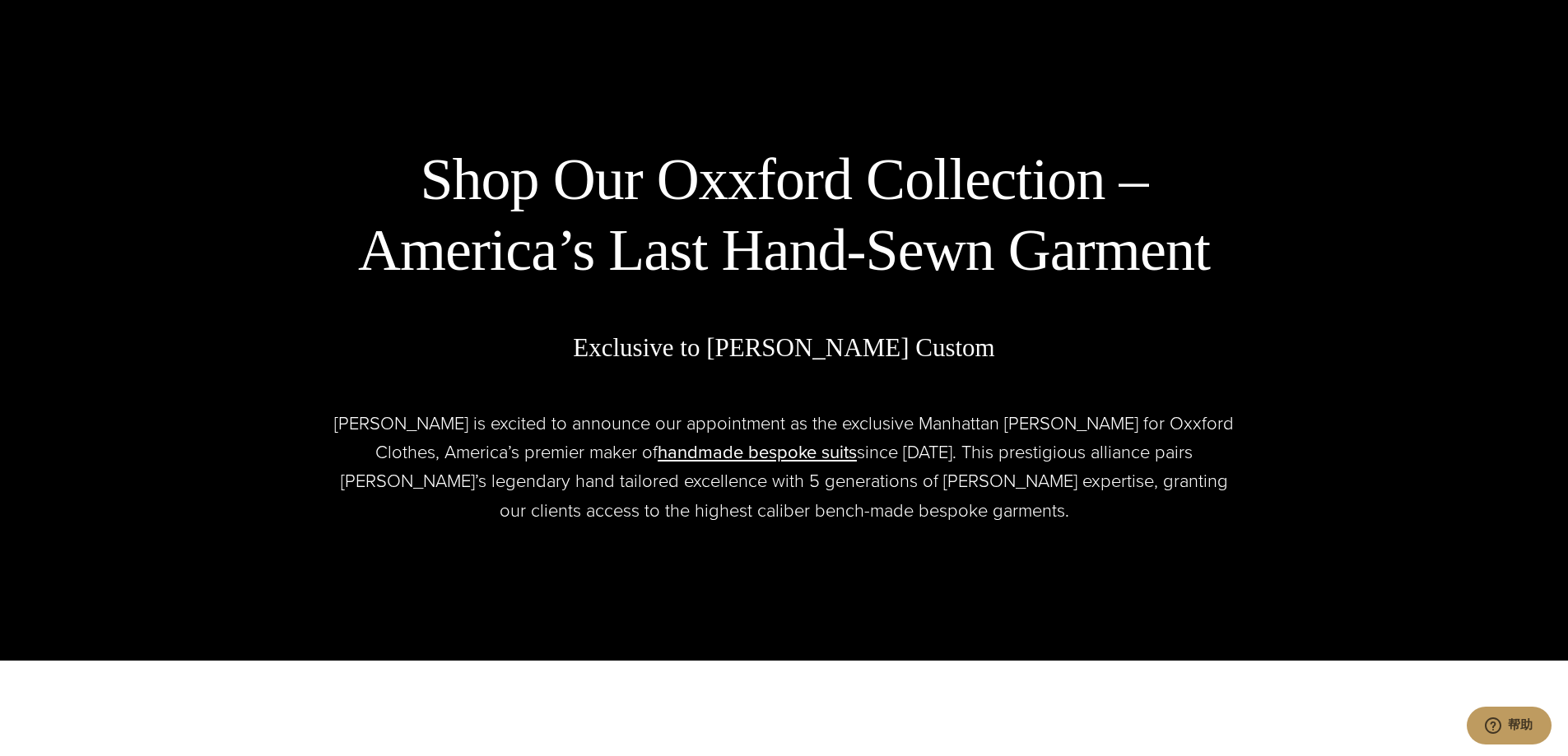
click at [1260, 310] on div "Shop Our Oxxford Collection – America’s Last Hand-Sewn Garment Exclusive to [PE…" at bounding box center [784, 334] width 1350 height 611
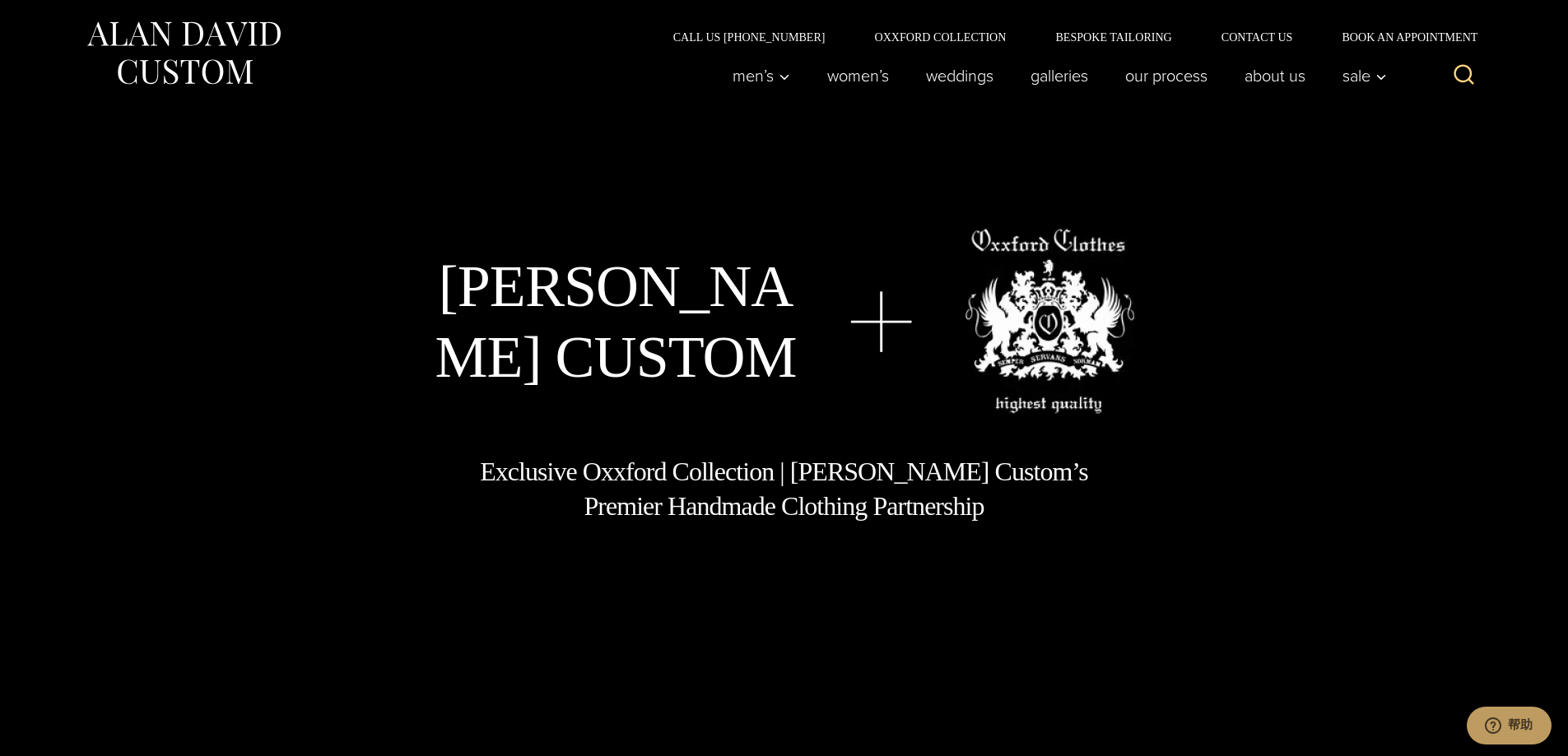
scroll to position [0, 0]
